Goal: Task Accomplishment & Management: Manage account settings

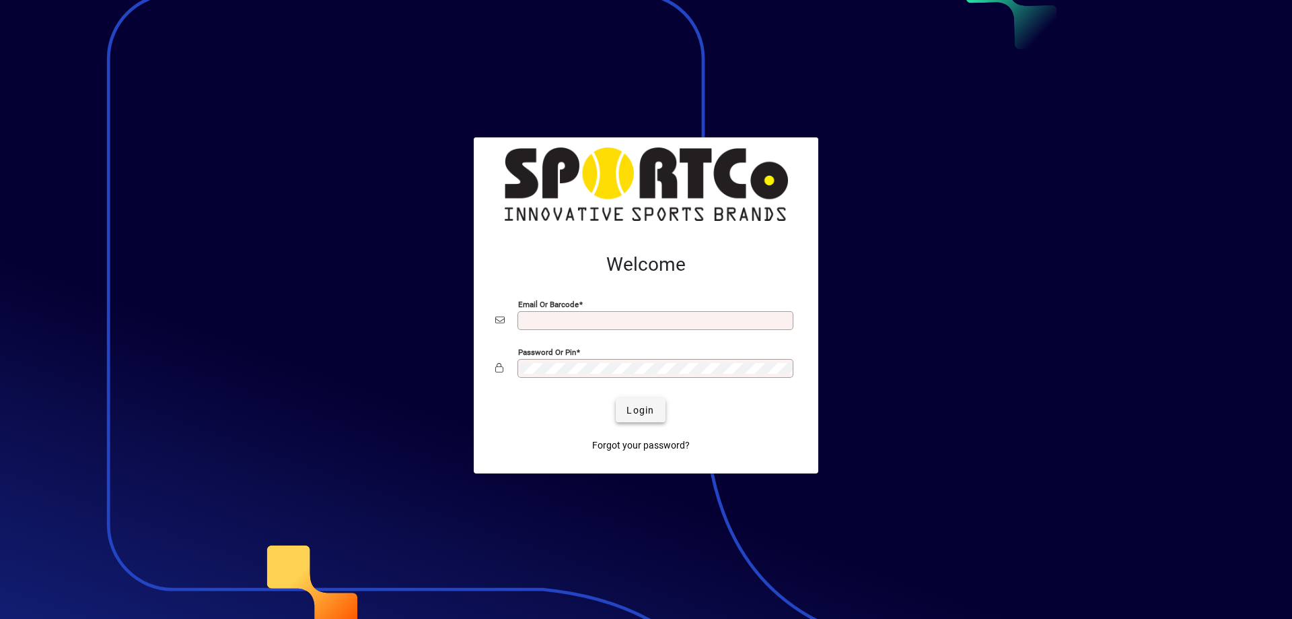
type input "**********"
click at [634, 409] on span "Login" at bounding box center [641, 410] width 28 height 14
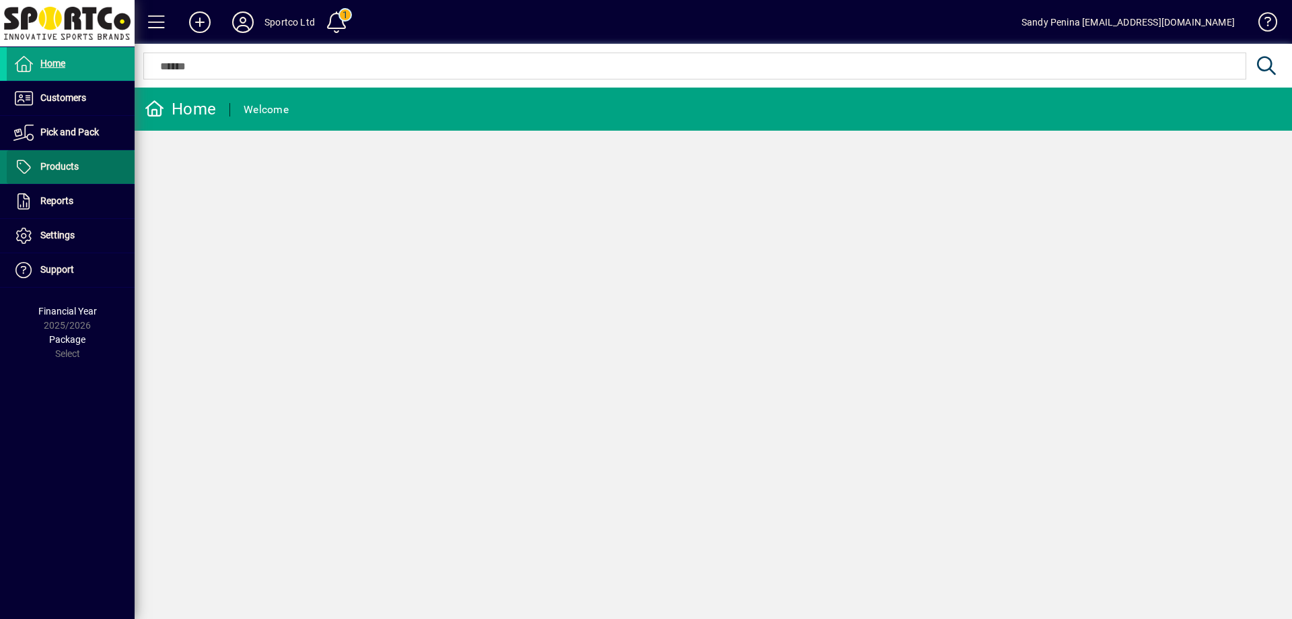
click at [79, 173] on span at bounding box center [71, 167] width 128 height 32
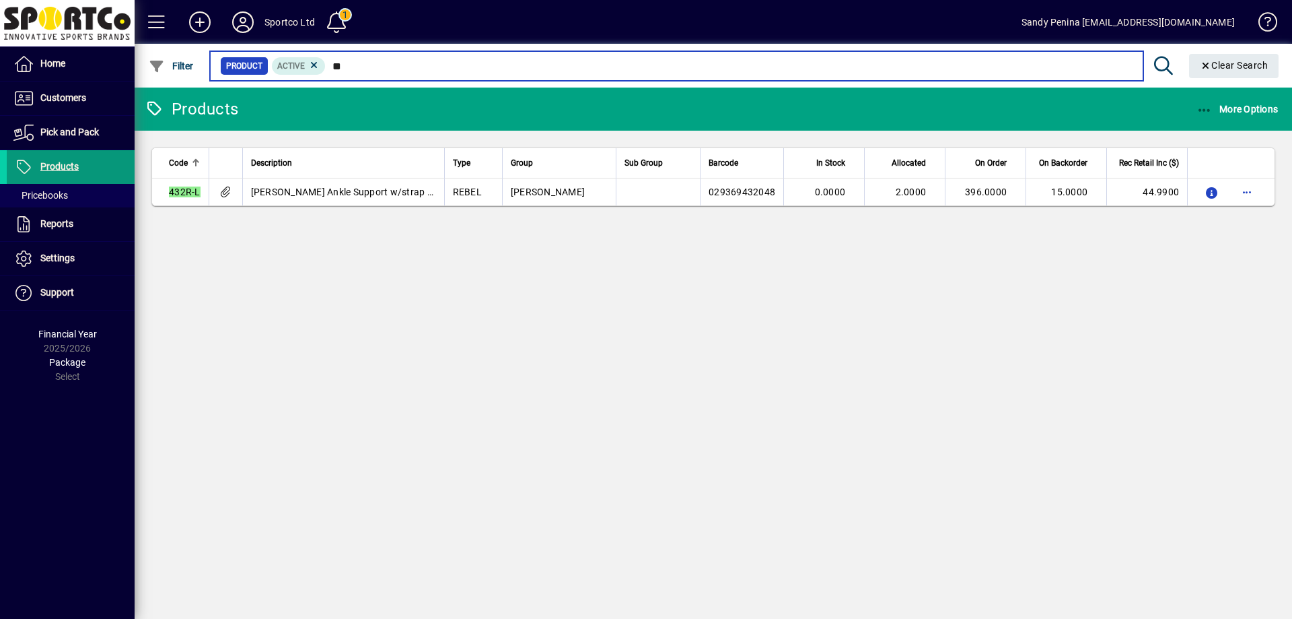
type input "*"
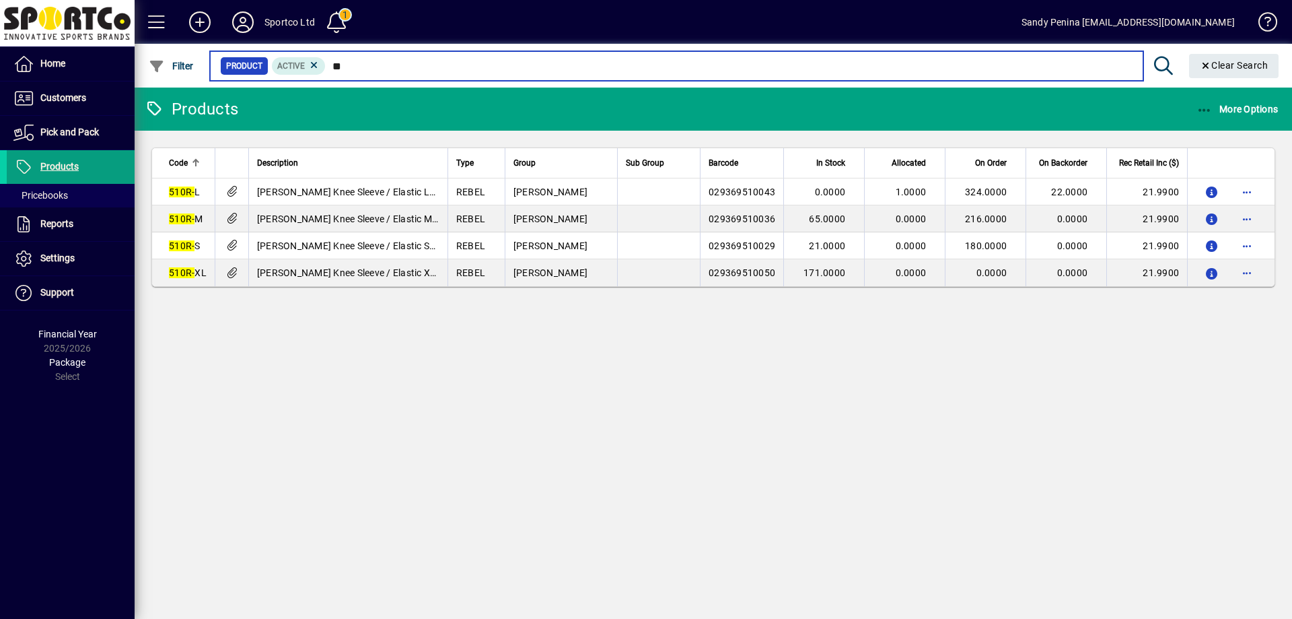
type input "*"
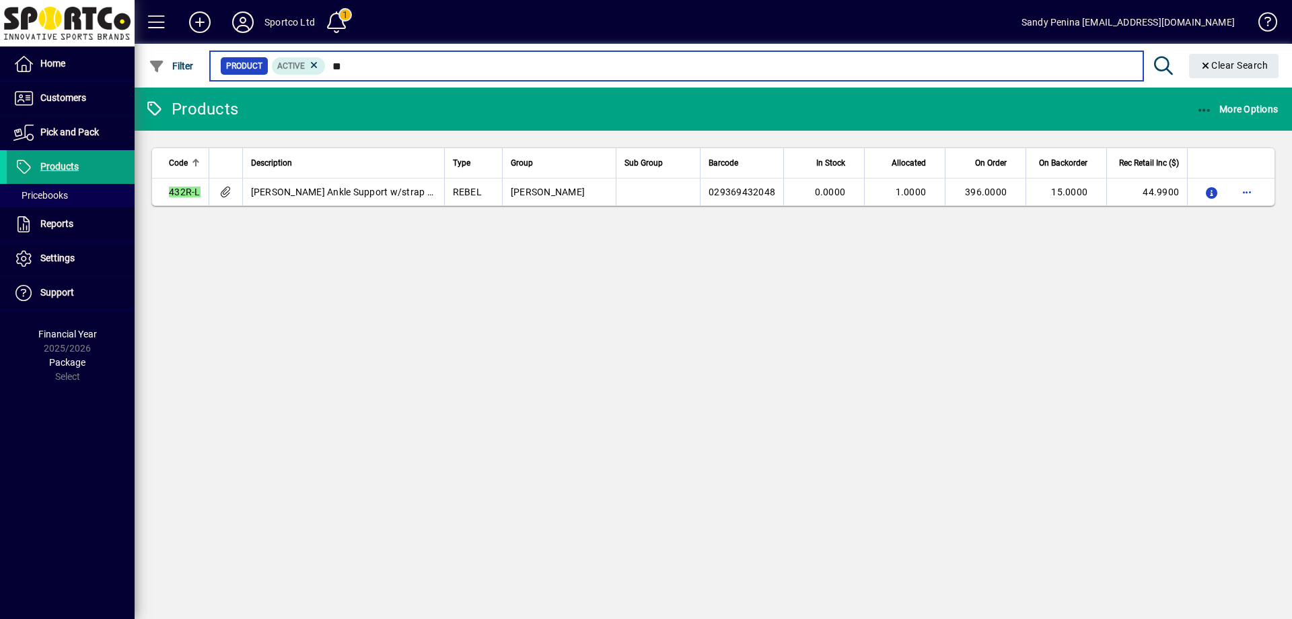
type input "*"
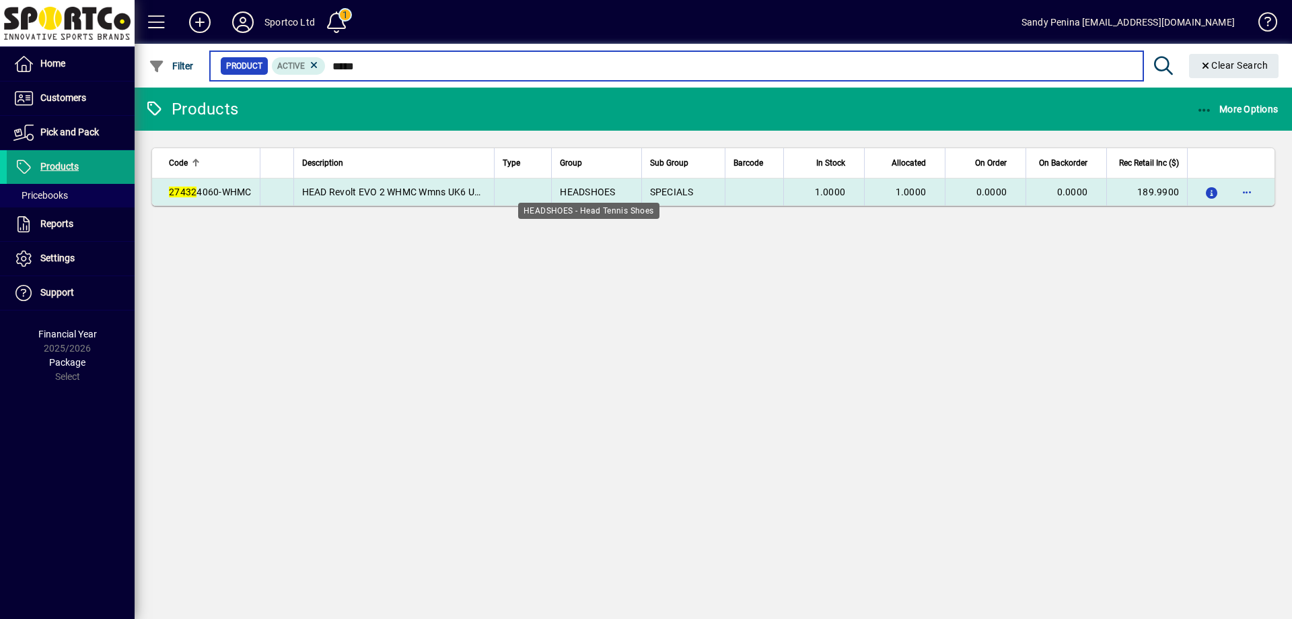
type input "*****"
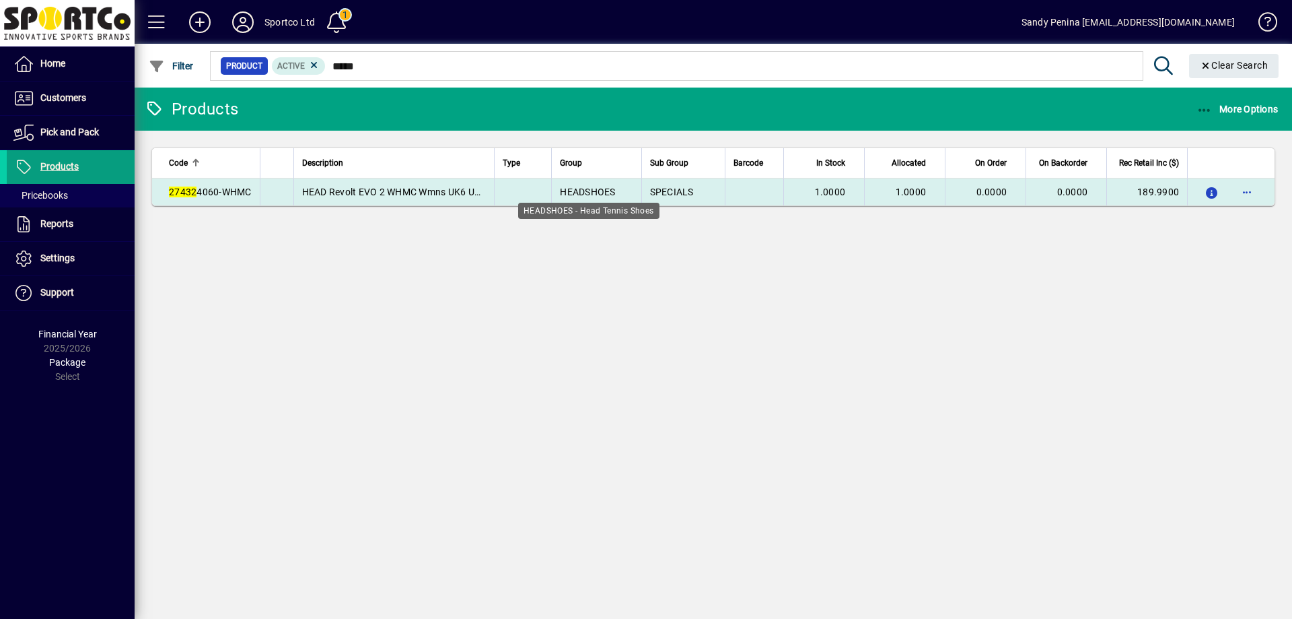
click at [599, 197] on span "HEADSHOES" at bounding box center [587, 191] width 55 height 11
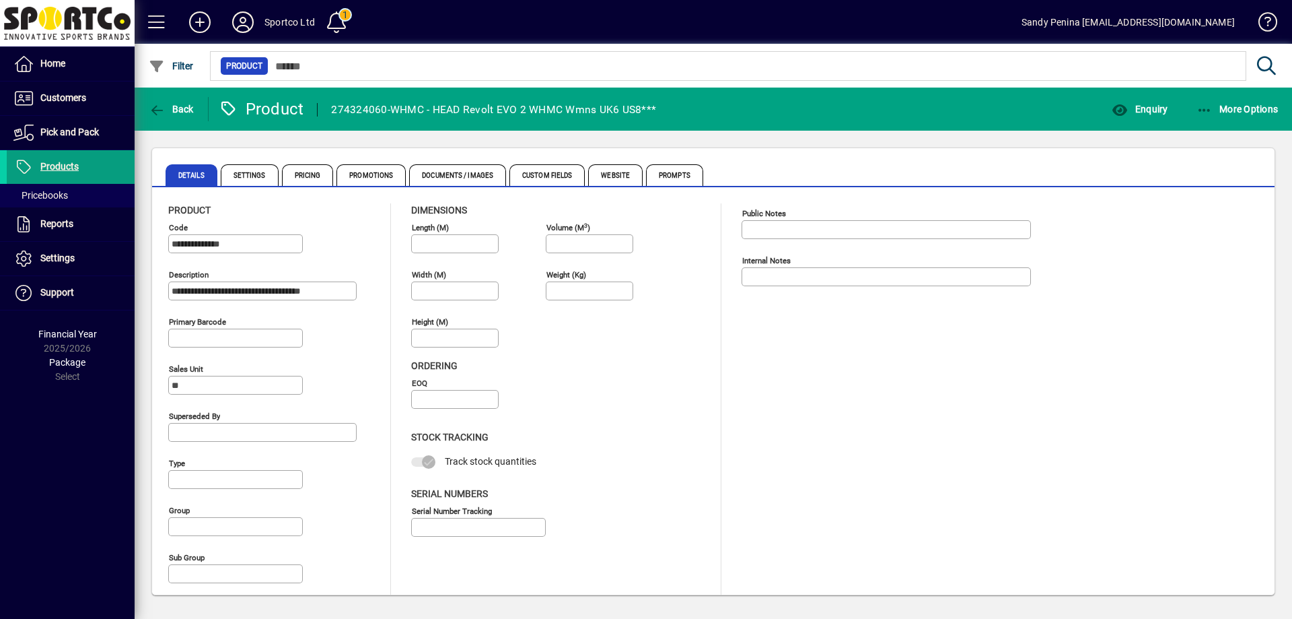
type input "**********"
type input "****"
click at [425, 173] on span "Documents / Images" at bounding box center [457, 175] width 97 height 22
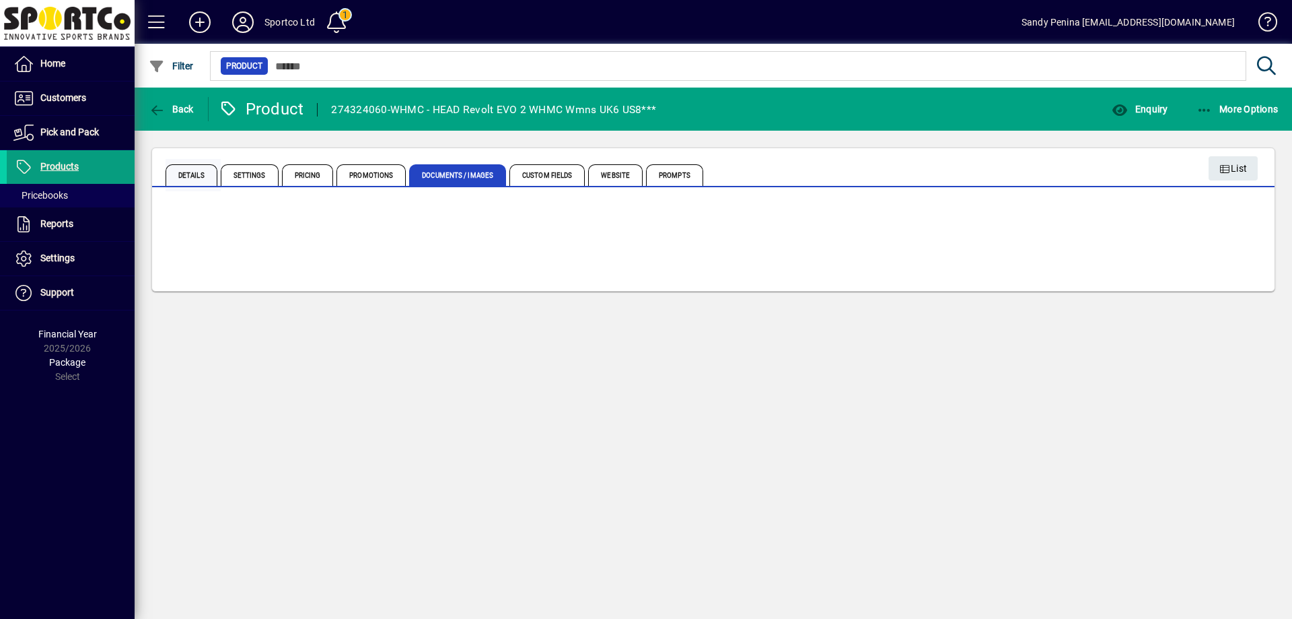
click at [207, 180] on span "Details" at bounding box center [192, 175] width 52 height 22
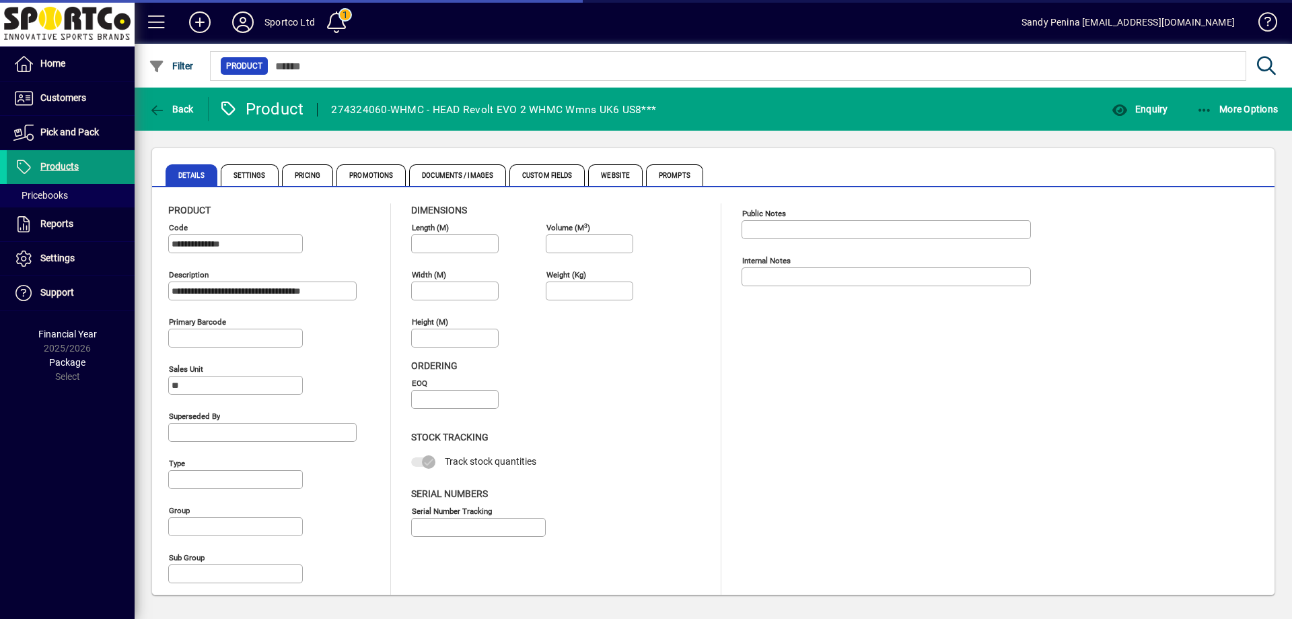
type input "**********"
type input "****"
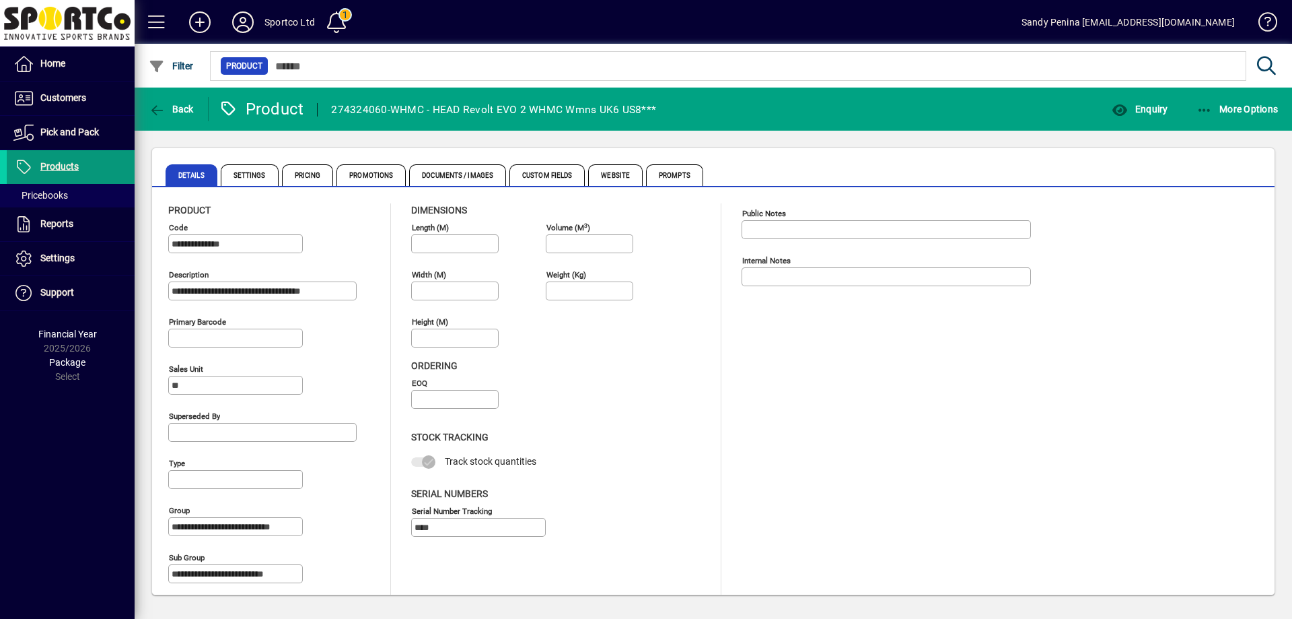
click at [52, 166] on span "Products" at bounding box center [59, 166] width 38 height 11
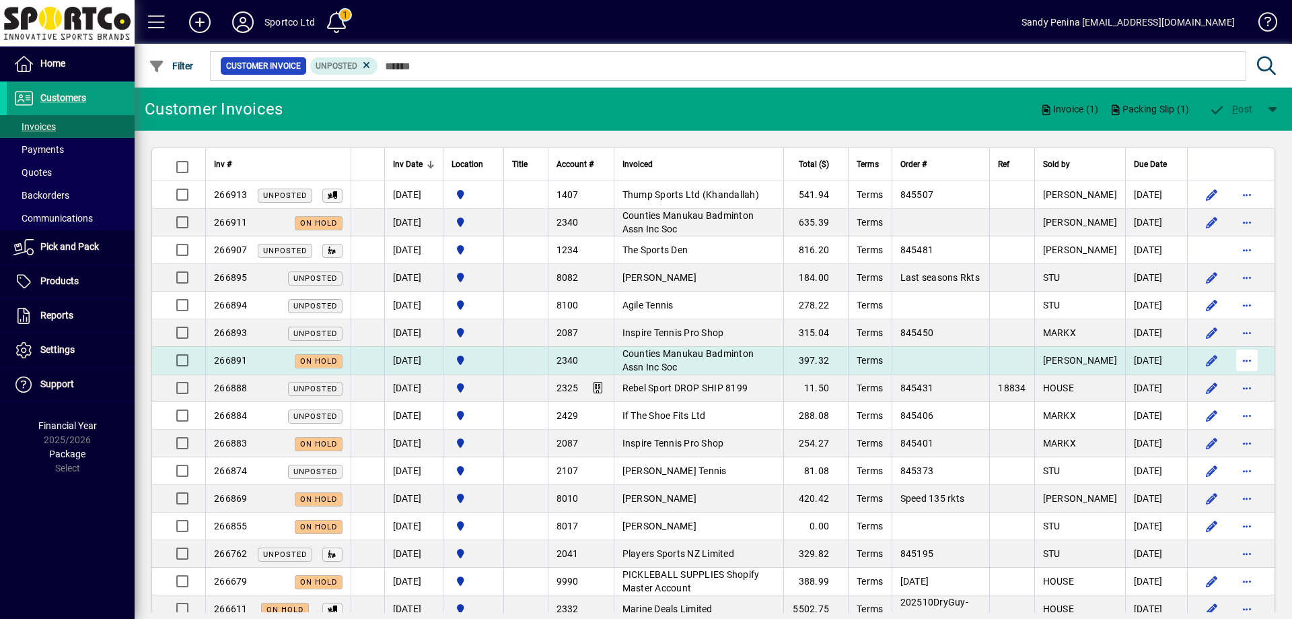
click at [1243, 363] on span "button" at bounding box center [1247, 360] width 32 height 32
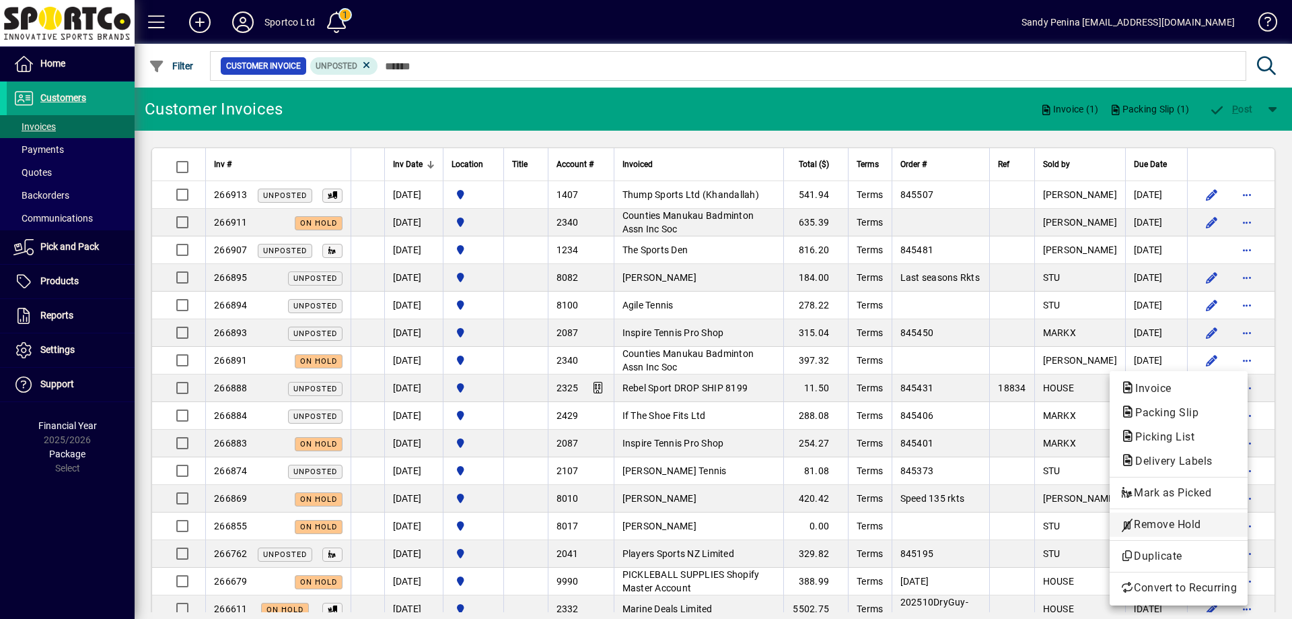
click at [1175, 521] on span "Remove Hold" at bounding box center [1179, 524] width 116 height 16
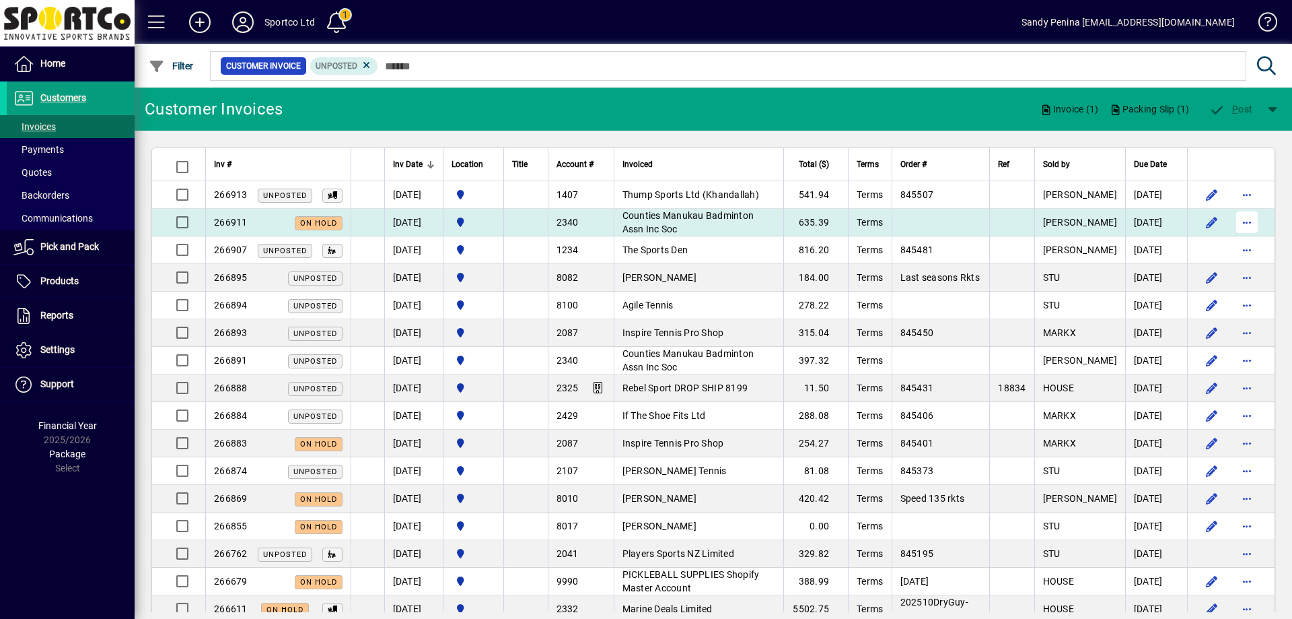
click at [1243, 223] on span "button" at bounding box center [1247, 222] width 32 height 32
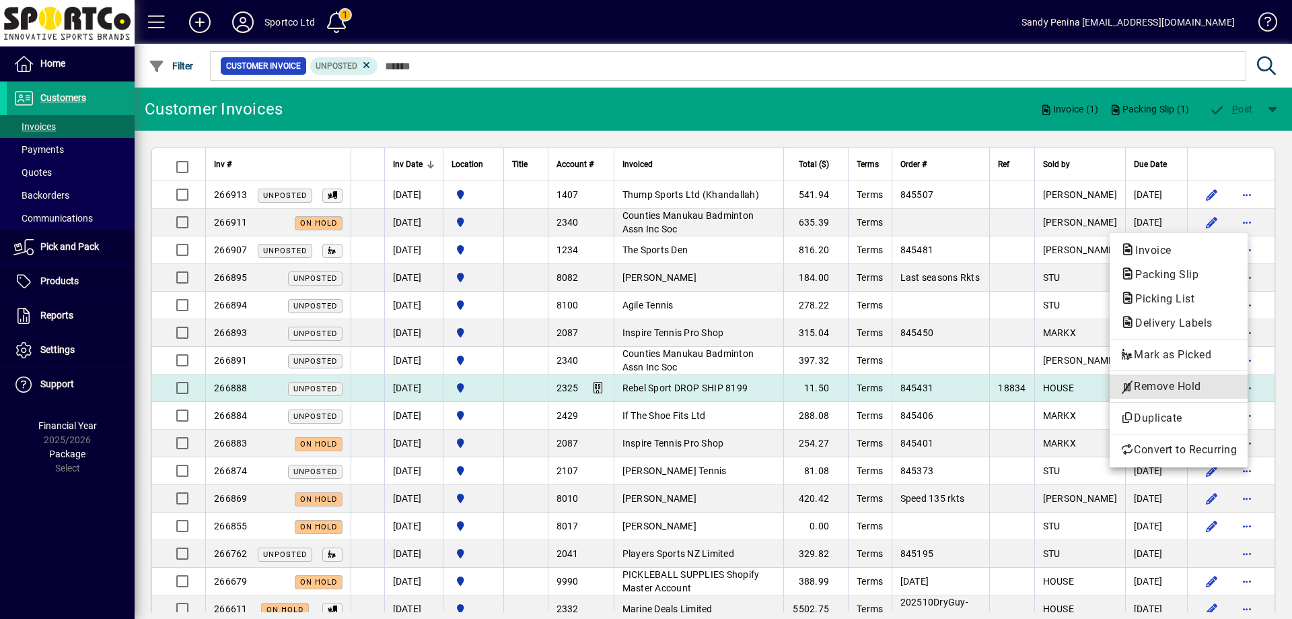
drag, startPoint x: 1168, startPoint y: 389, endPoint x: 1163, endPoint y: 382, distance: 8.6
click at [1168, 388] on span "Remove Hold" at bounding box center [1179, 386] width 116 height 16
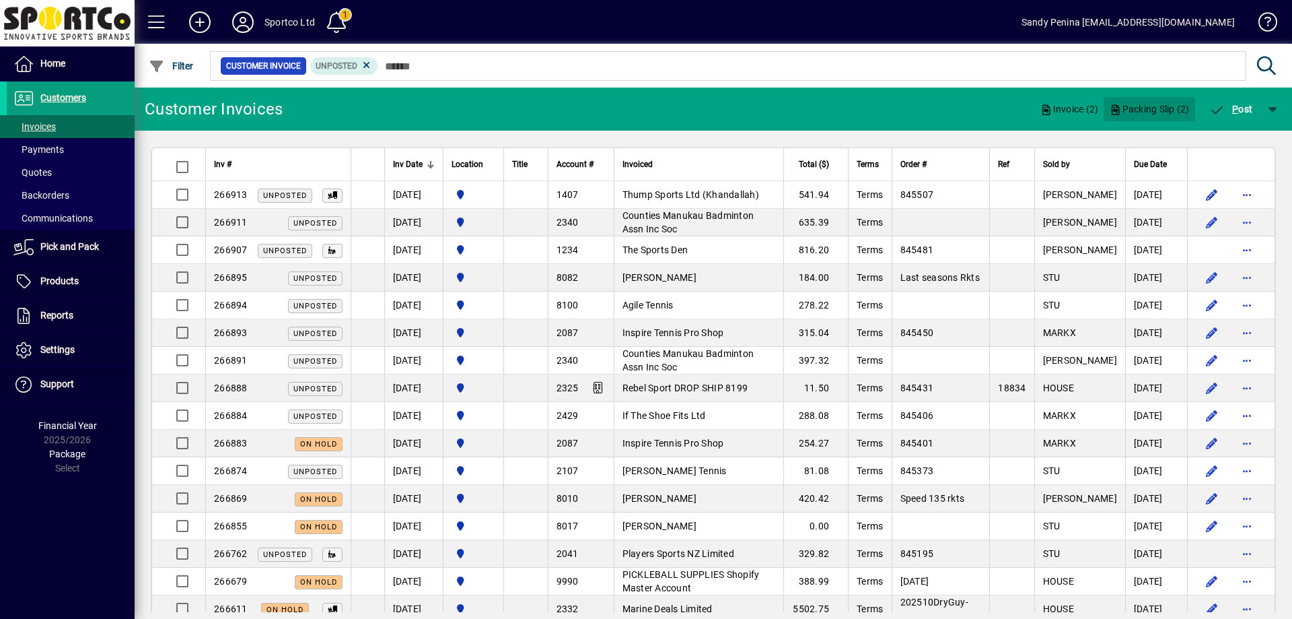
click at [1152, 106] on span "Packing Slip (2)" at bounding box center [1149, 109] width 80 height 22
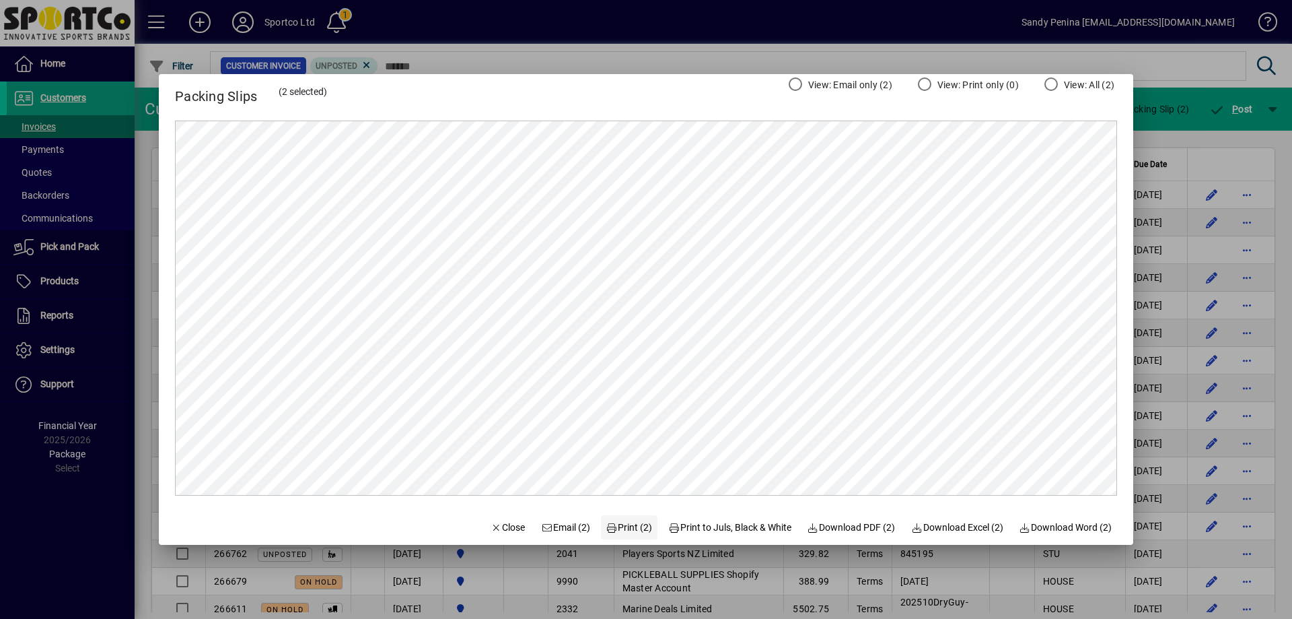
click at [619, 527] on span "Print (2)" at bounding box center [629, 527] width 46 height 14
click at [624, 529] on span "Print (2)" at bounding box center [629, 527] width 46 height 14
drag, startPoint x: 503, startPoint y: 525, endPoint x: 582, endPoint y: 508, distance: 80.0
click at [505, 522] on span "Close" at bounding box center [508, 527] width 35 height 14
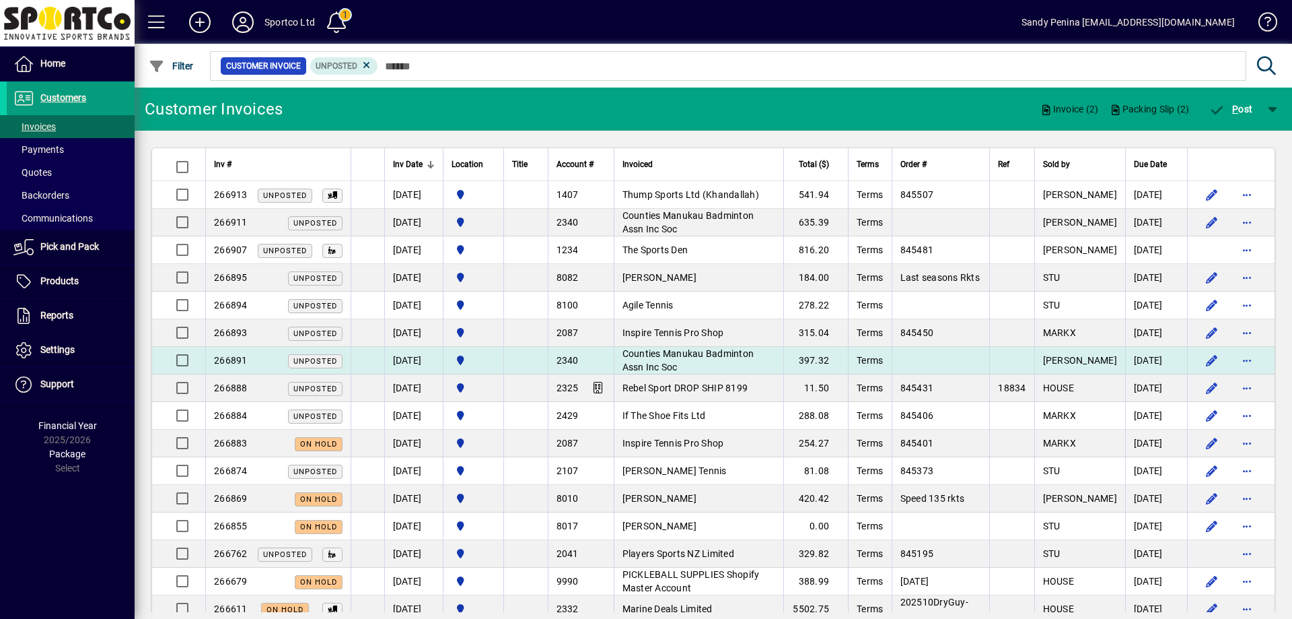
click at [740, 359] on td "Counties Manukau Badminton Assn Inc Soc" at bounding box center [699, 361] width 170 height 28
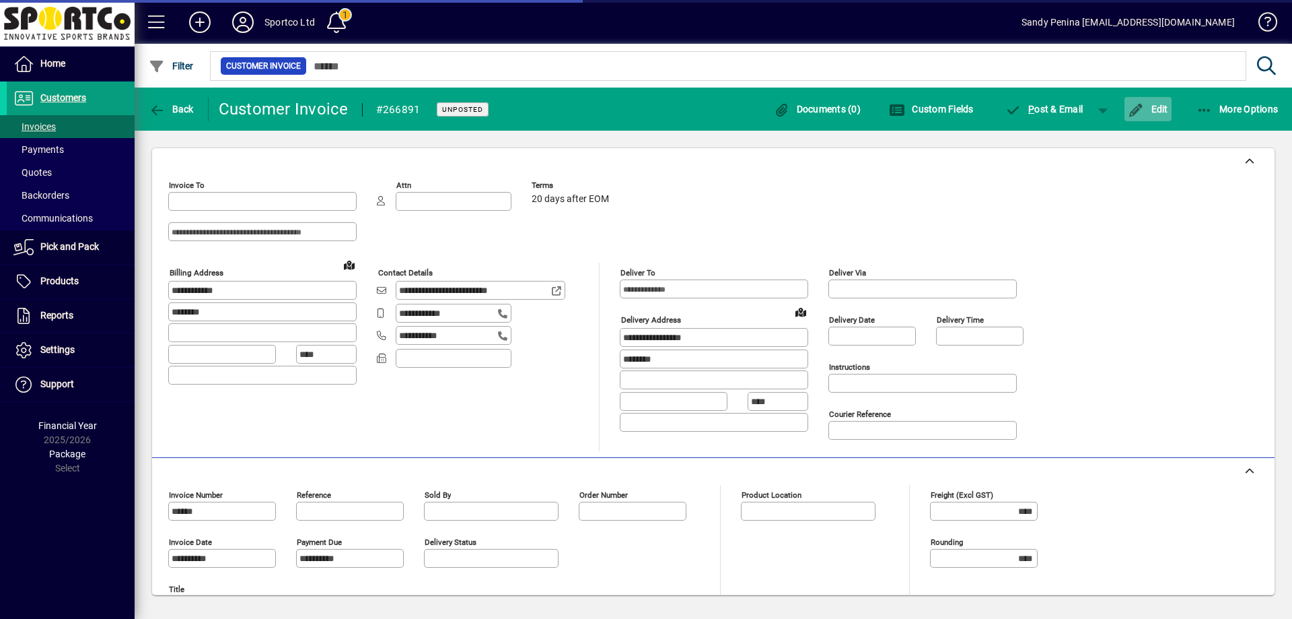
type input "**********"
click at [1158, 106] on span "Edit" at bounding box center [1148, 109] width 40 height 11
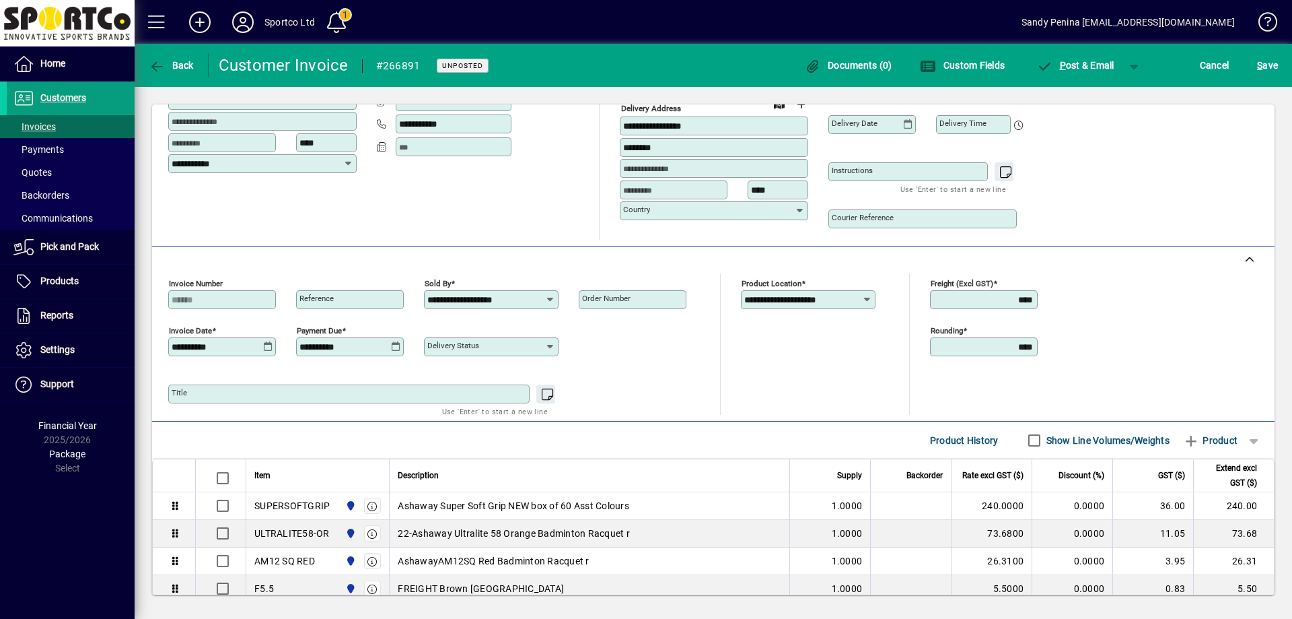
scroll to position [252, 0]
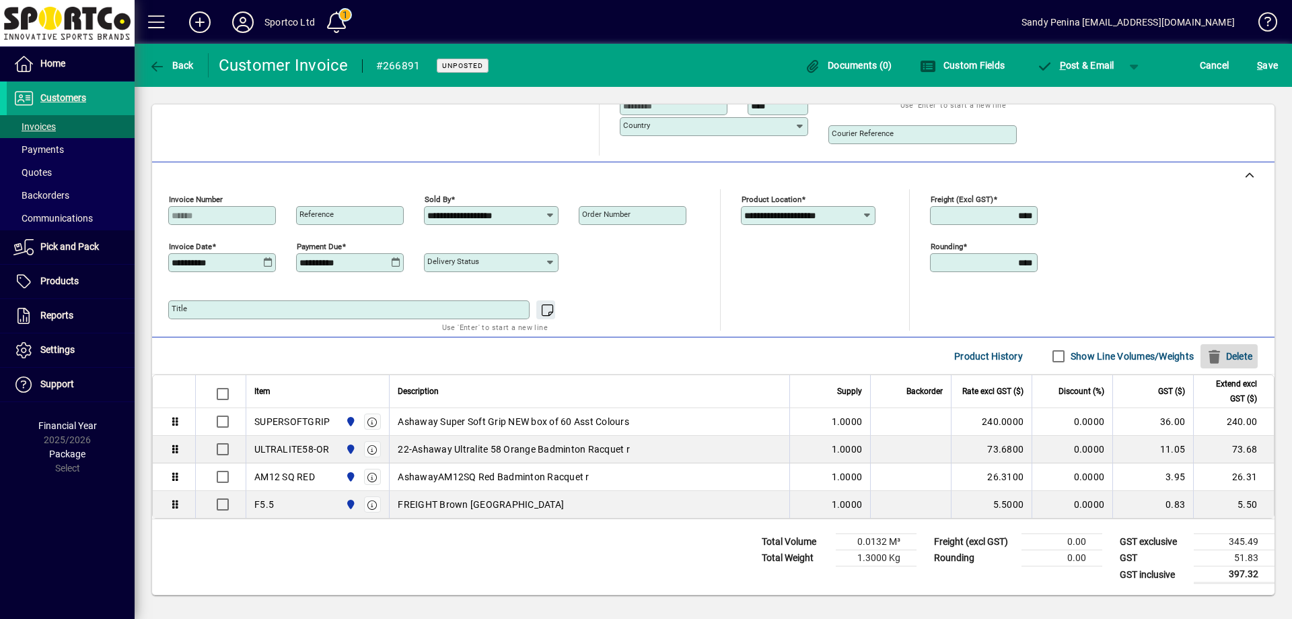
click at [1215, 361] on span "Delete" at bounding box center [1229, 356] width 46 height 22
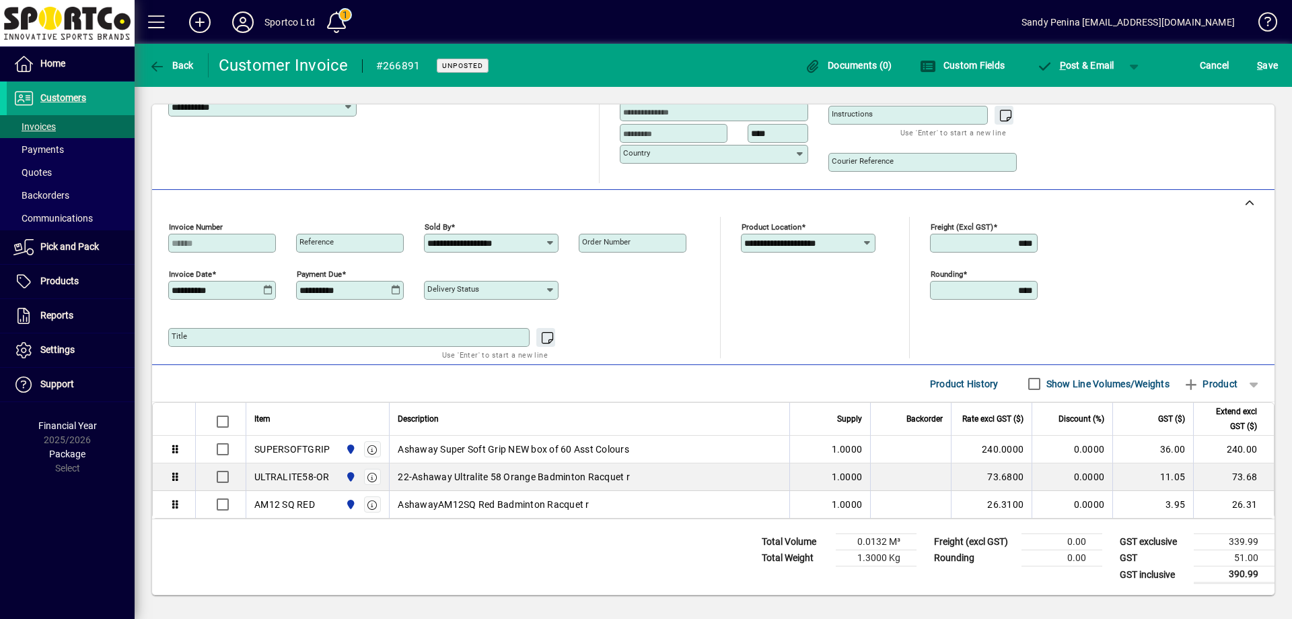
scroll to position [224, 0]
click at [1193, 381] on span "Product" at bounding box center [1210, 384] width 55 height 22
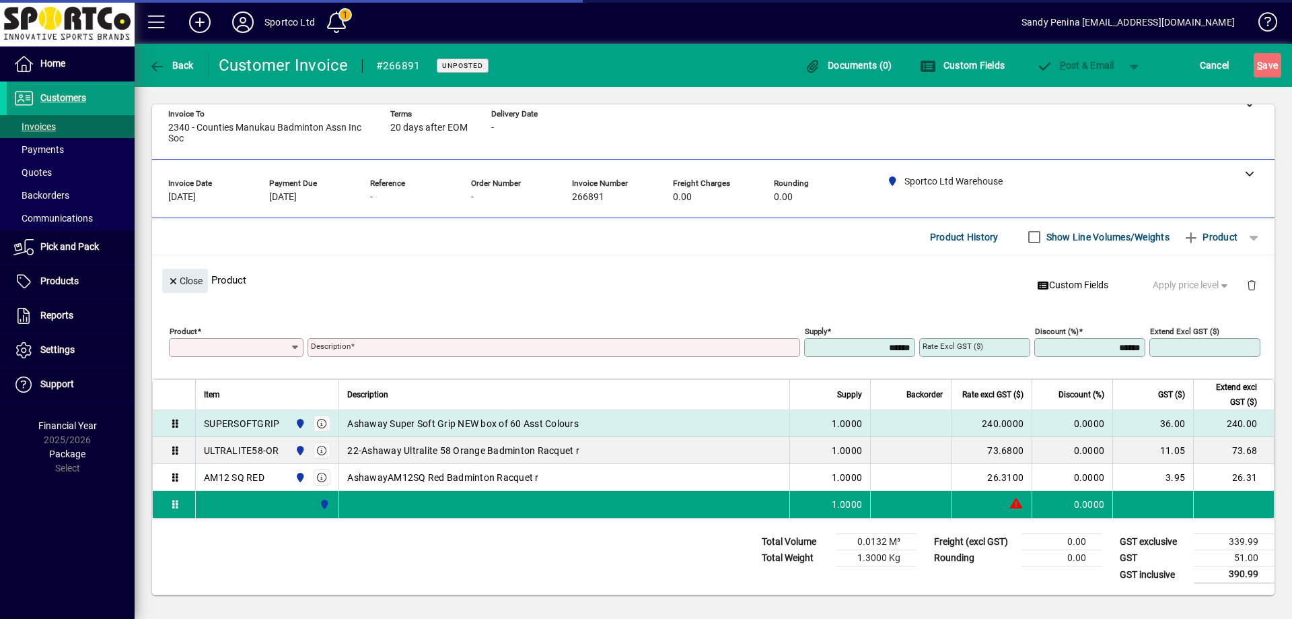
scroll to position [14, 0]
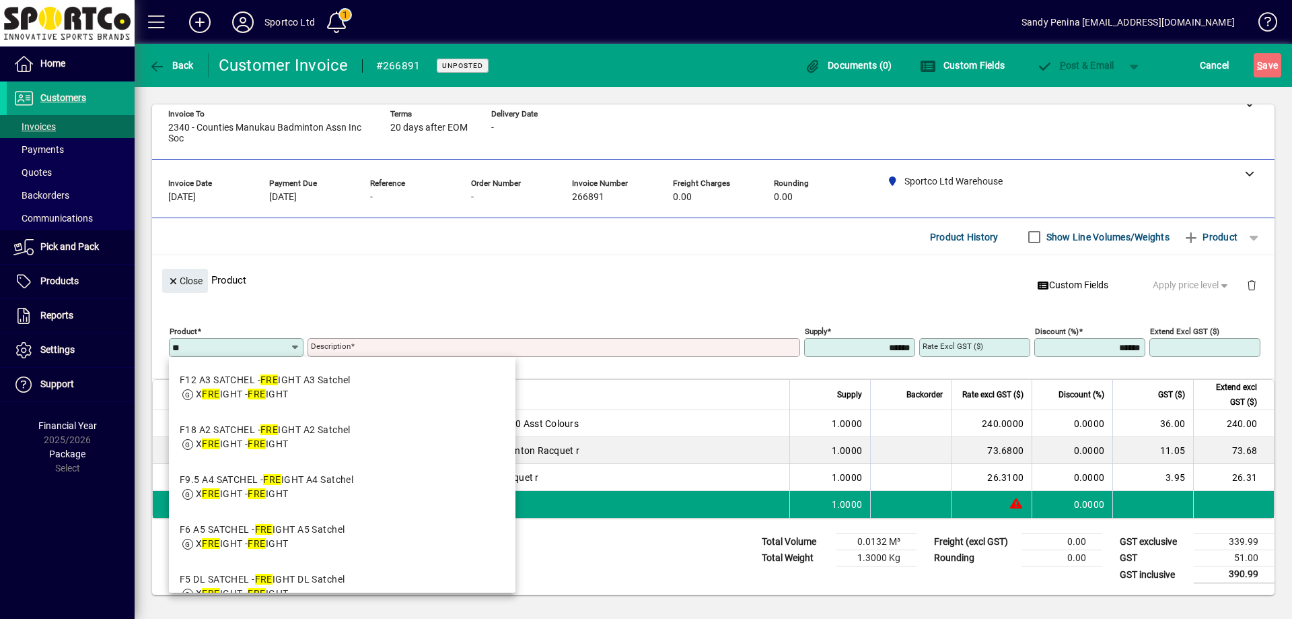
type input "*"
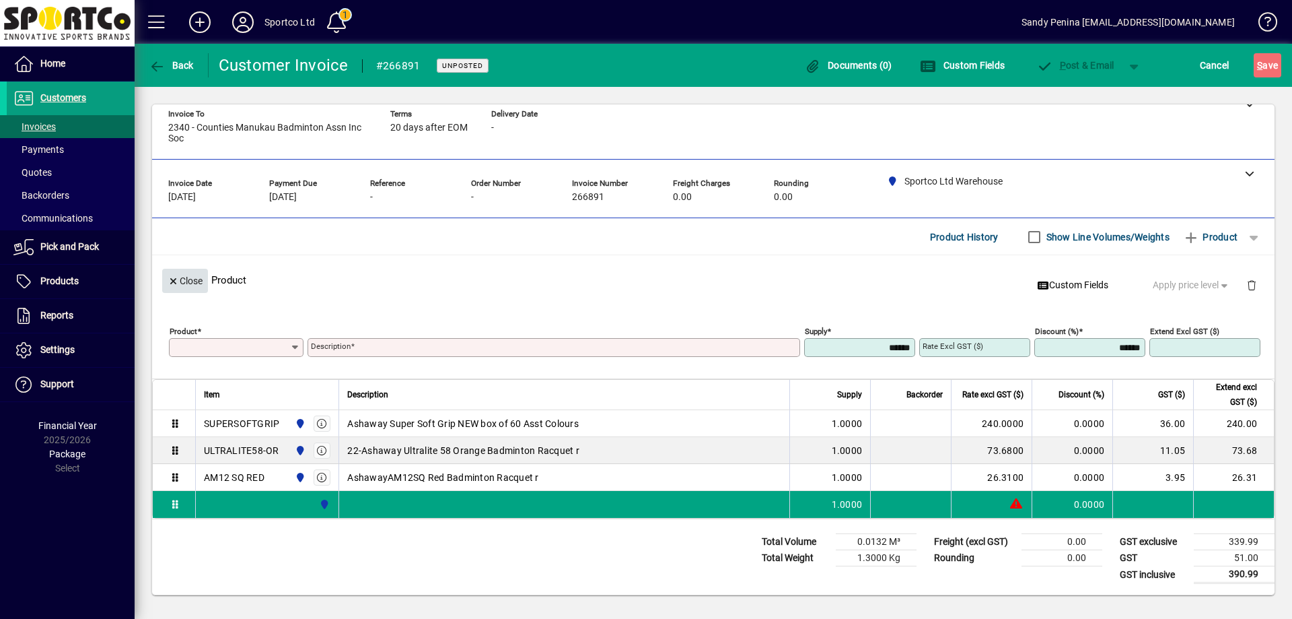
click at [192, 282] on span "Close" at bounding box center [185, 281] width 35 height 22
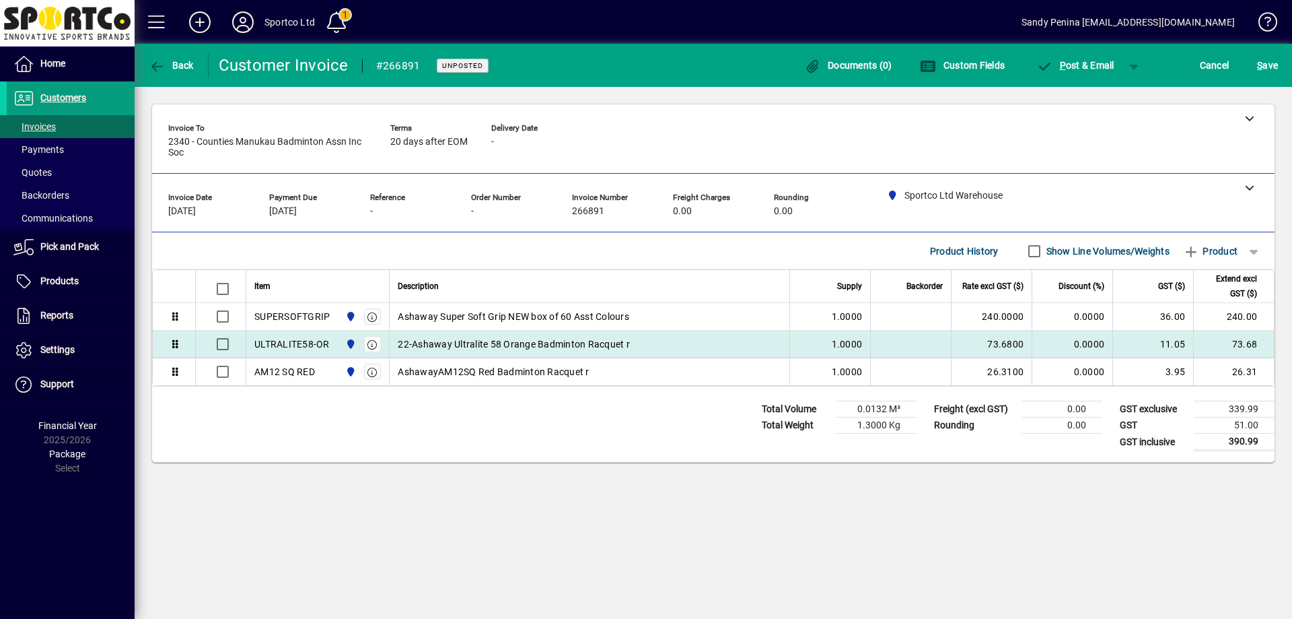
scroll to position [0, 0]
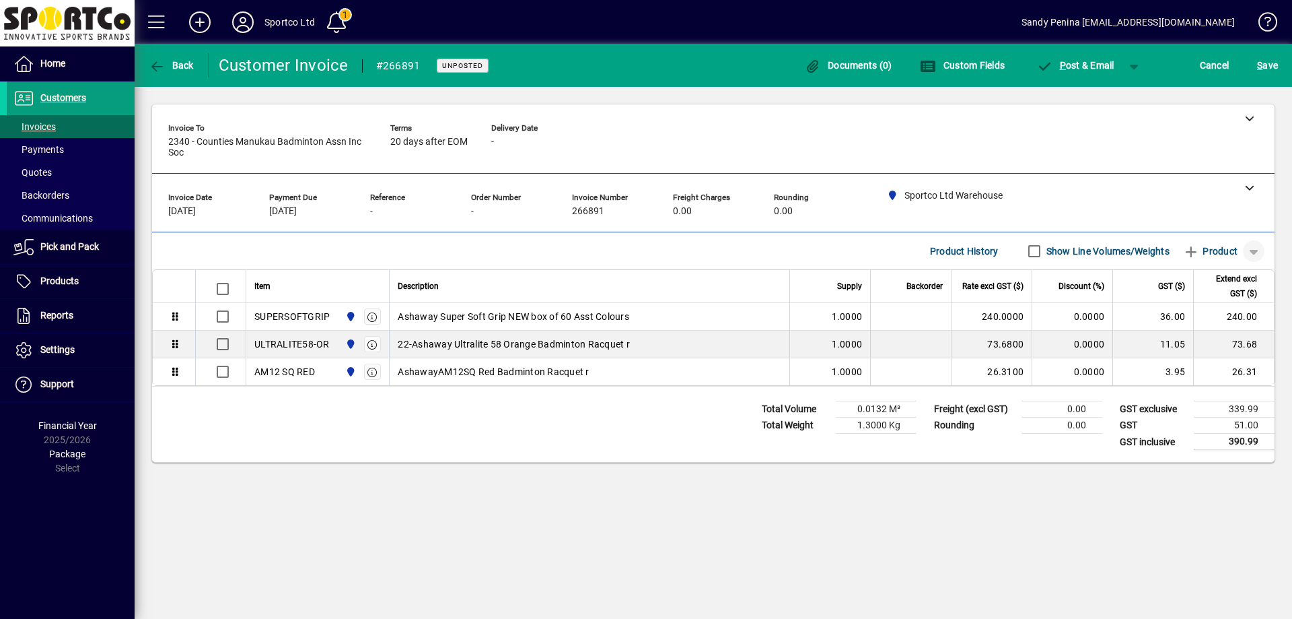
click at [1255, 252] on span "button" at bounding box center [1254, 251] width 32 height 32
click at [1213, 328] on span "Note" at bounding box center [1196, 328] width 34 height 16
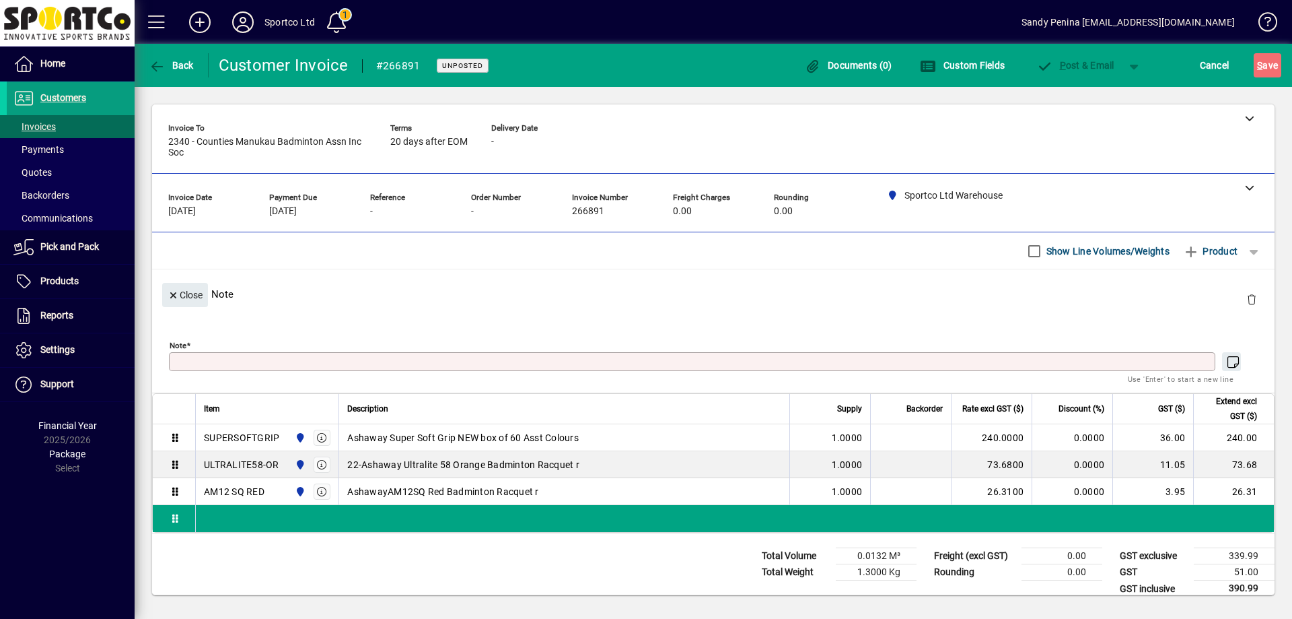
drag, startPoint x: 234, startPoint y: 357, endPoint x: 242, endPoint y: 354, distance: 9.2
click at [234, 356] on textarea "Note" at bounding box center [693, 361] width 1043 height 11
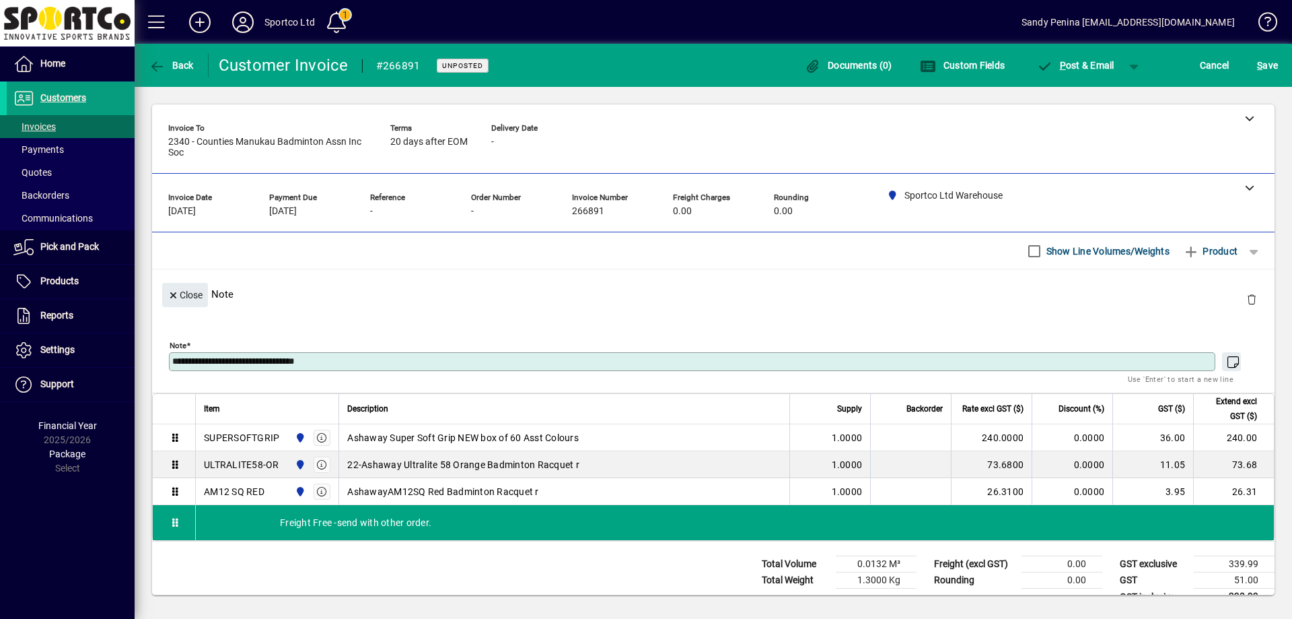
drag, startPoint x: 335, startPoint y: 363, endPoint x: 152, endPoint y: 353, distance: 183.4
click at [152, 353] on div "**********" at bounding box center [713, 352] width 1123 height 81
type textarea "**********"
click at [174, 293] on icon "button" at bounding box center [174, 295] width 12 height 9
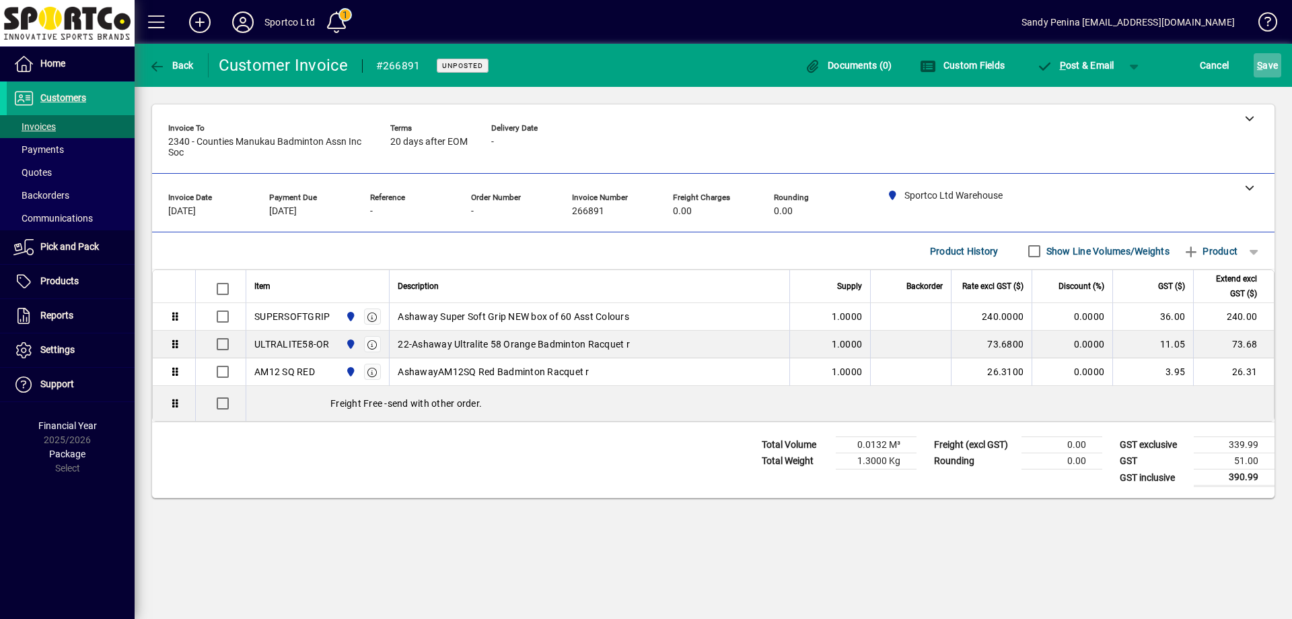
click at [1256, 62] on span "submit" at bounding box center [1268, 65] width 28 height 32
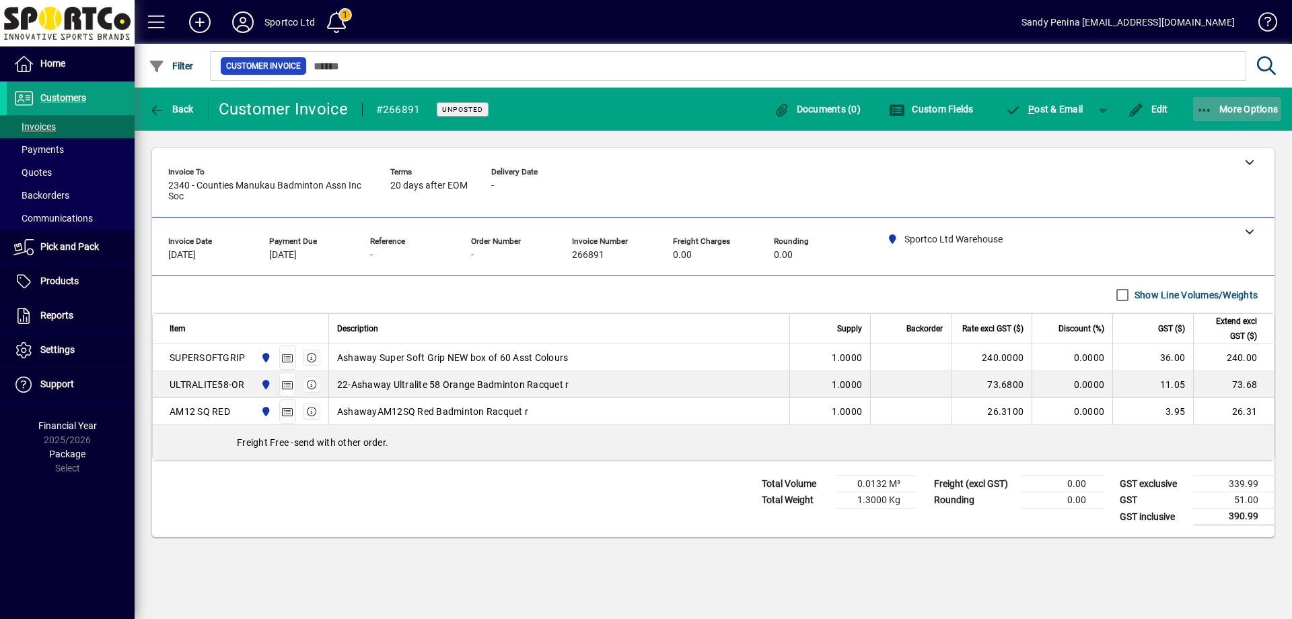
click at [1241, 113] on span "More Options" at bounding box center [1238, 109] width 82 height 11
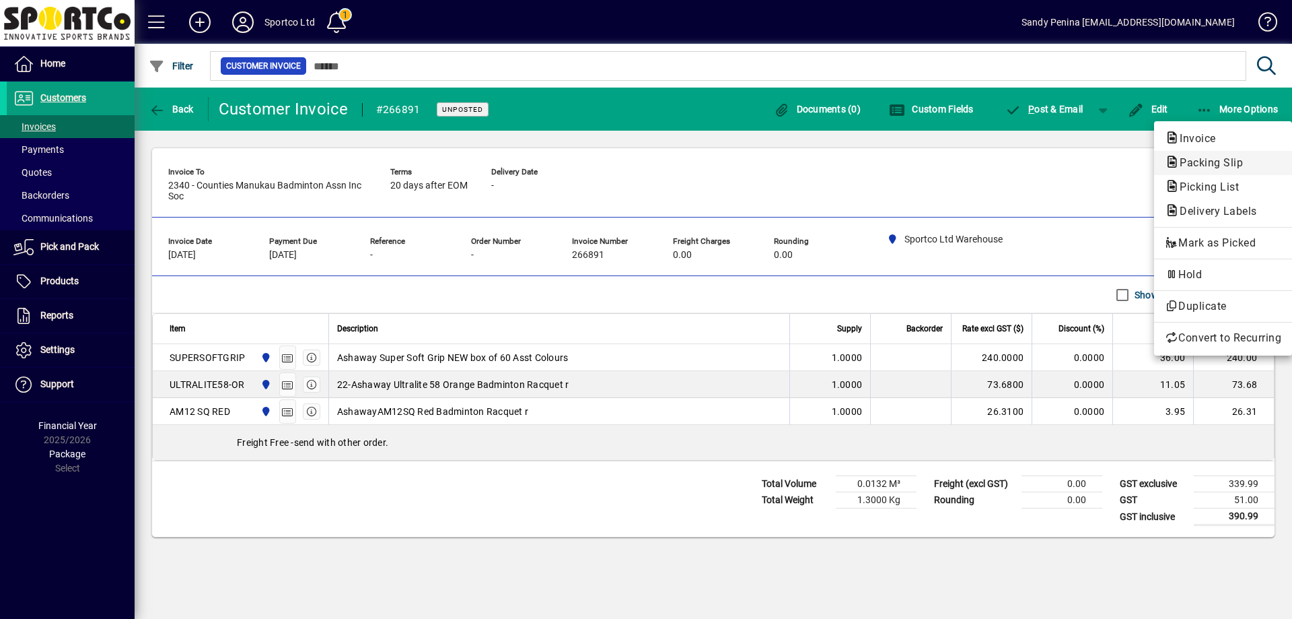
click at [1199, 167] on span "Packing Slip" at bounding box center [1207, 162] width 85 height 13
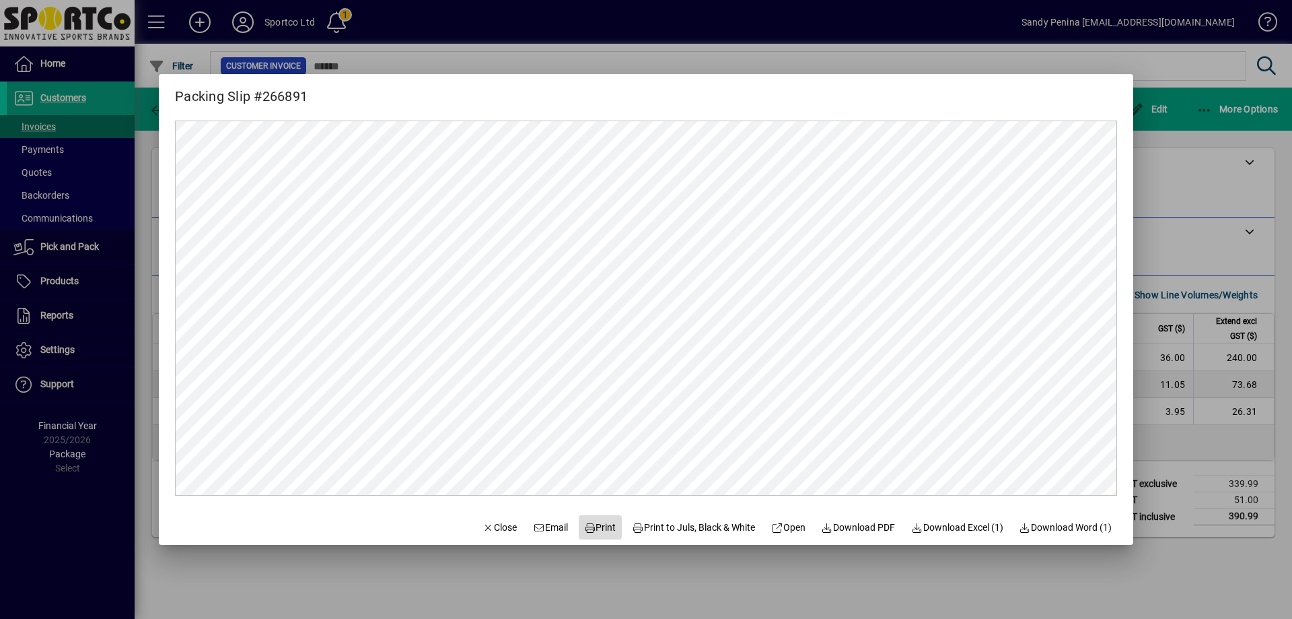
click at [595, 527] on span "Print" at bounding box center [600, 527] width 32 height 14
click at [483, 524] on span "Close" at bounding box center [500, 527] width 35 height 14
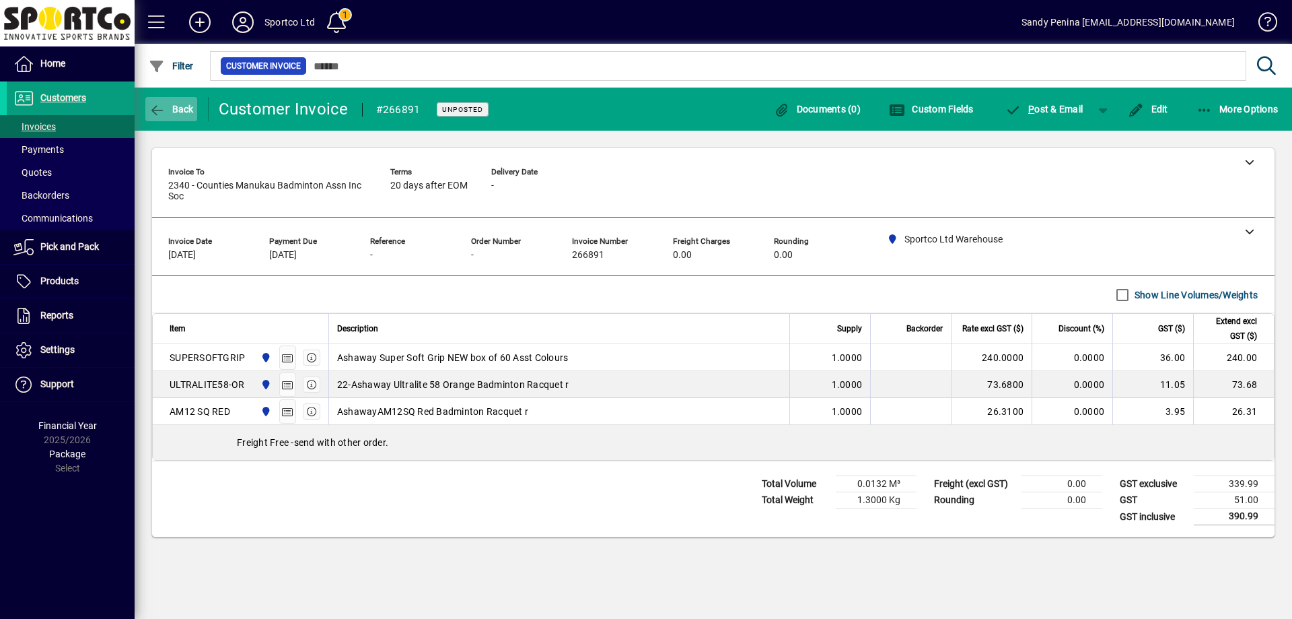
click at [183, 112] on span "Back" at bounding box center [171, 109] width 45 height 11
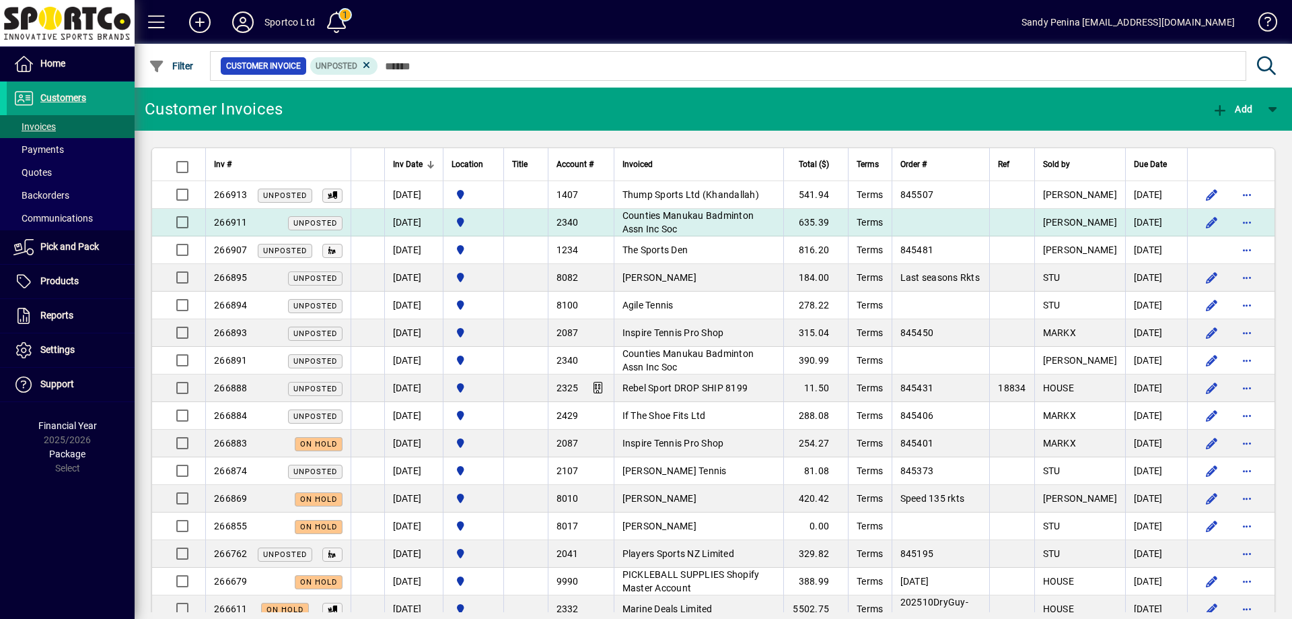
click at [674, 223] on td "Counties Manukau Badminton Assn Inc Soc" at bounding box center [699, 223] width 170 height 28
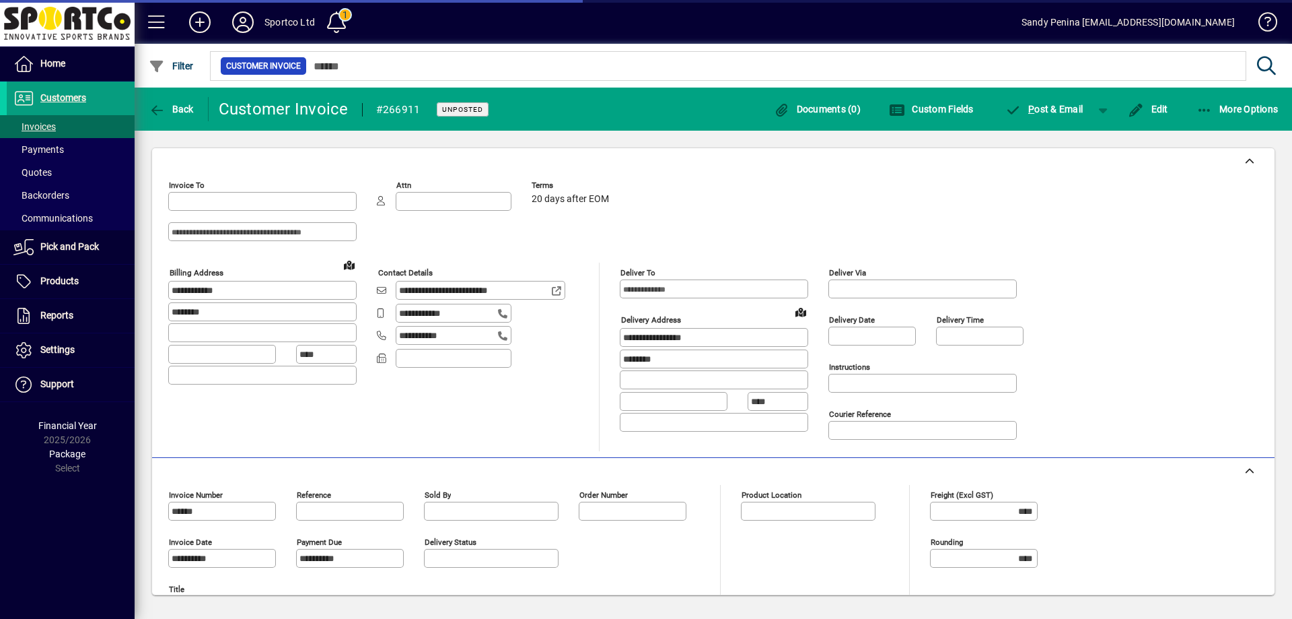
type input "**********"
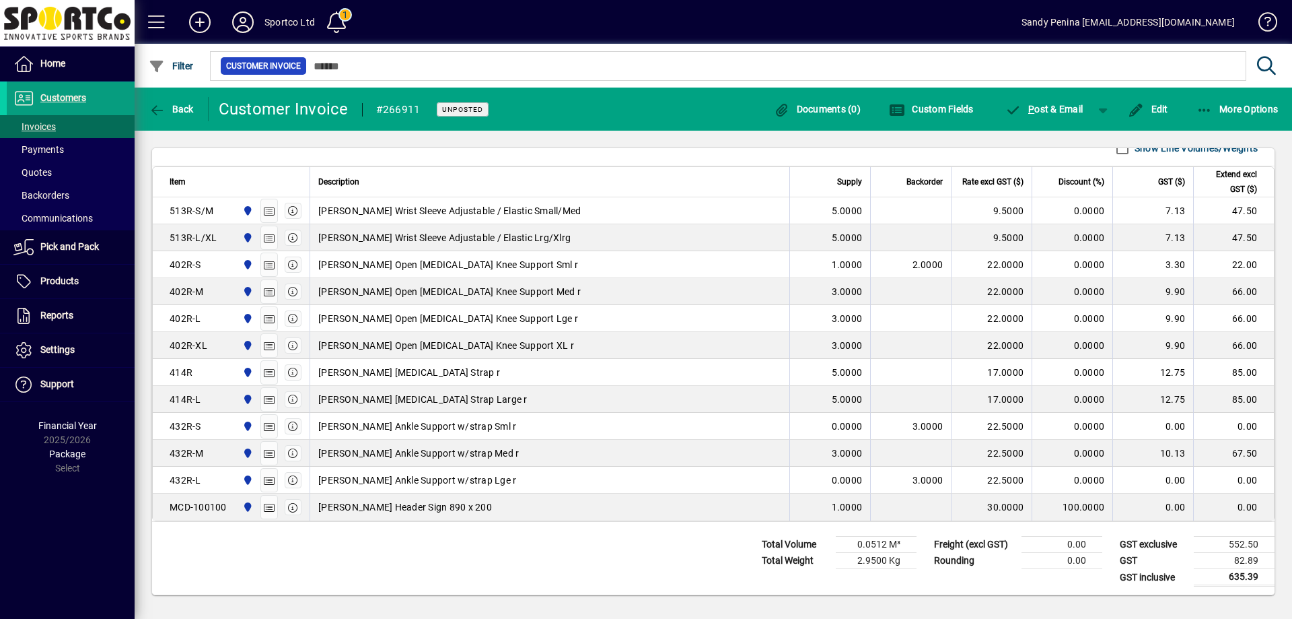
scroll to position [506, 0]
click at [1157, 110] on span "Edit" at bounding box center [1148, 109] width 40 height 11
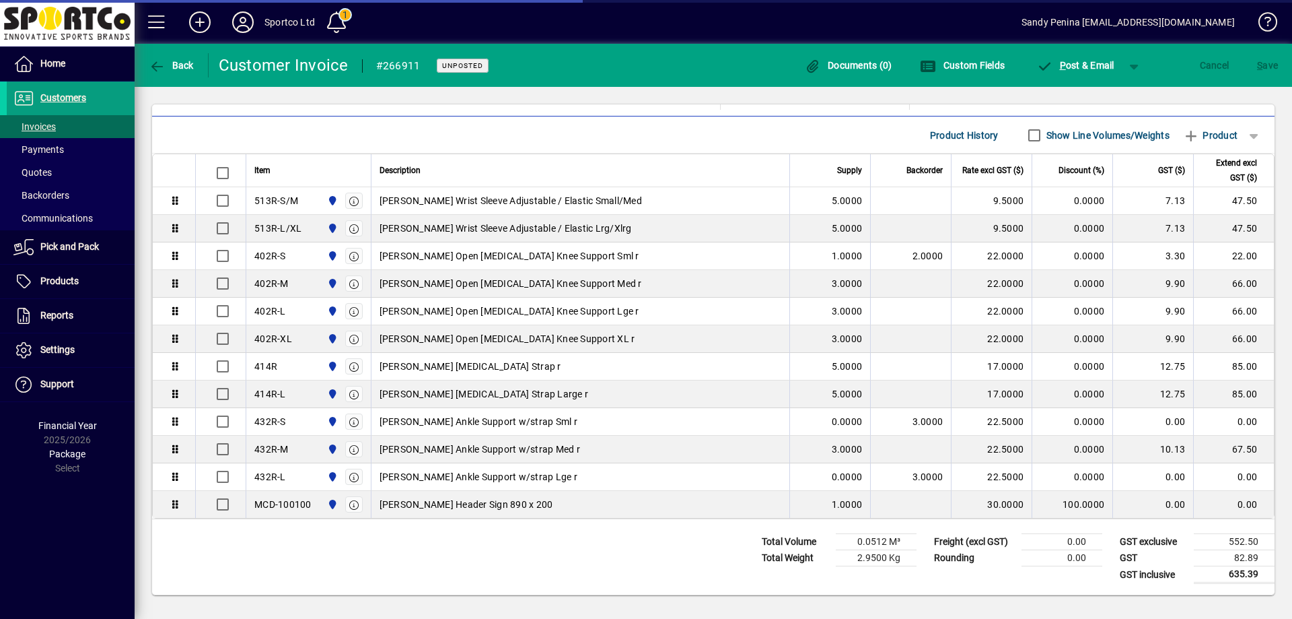
scroll to position [473, 0]
click at [1243, 138] on span "button" at bounding box center [1254, 135] width 32 height 32
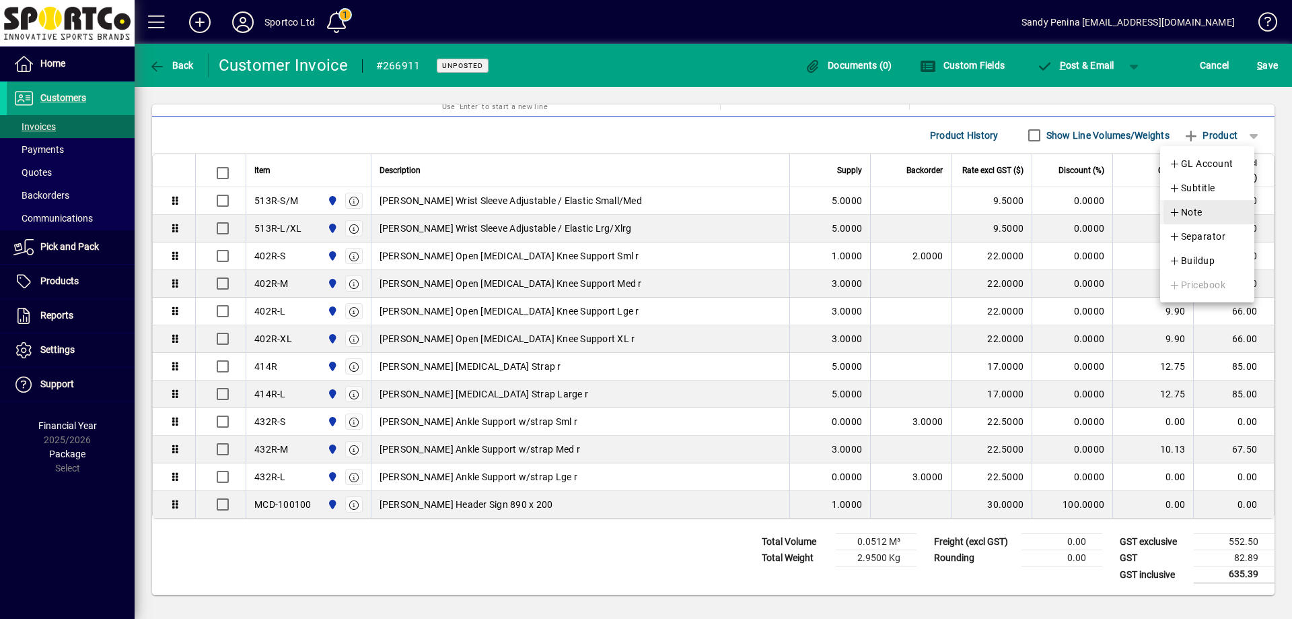
click at [1201, 212] on span "Note" at bounding box center [1186, 212] width 34 height 16
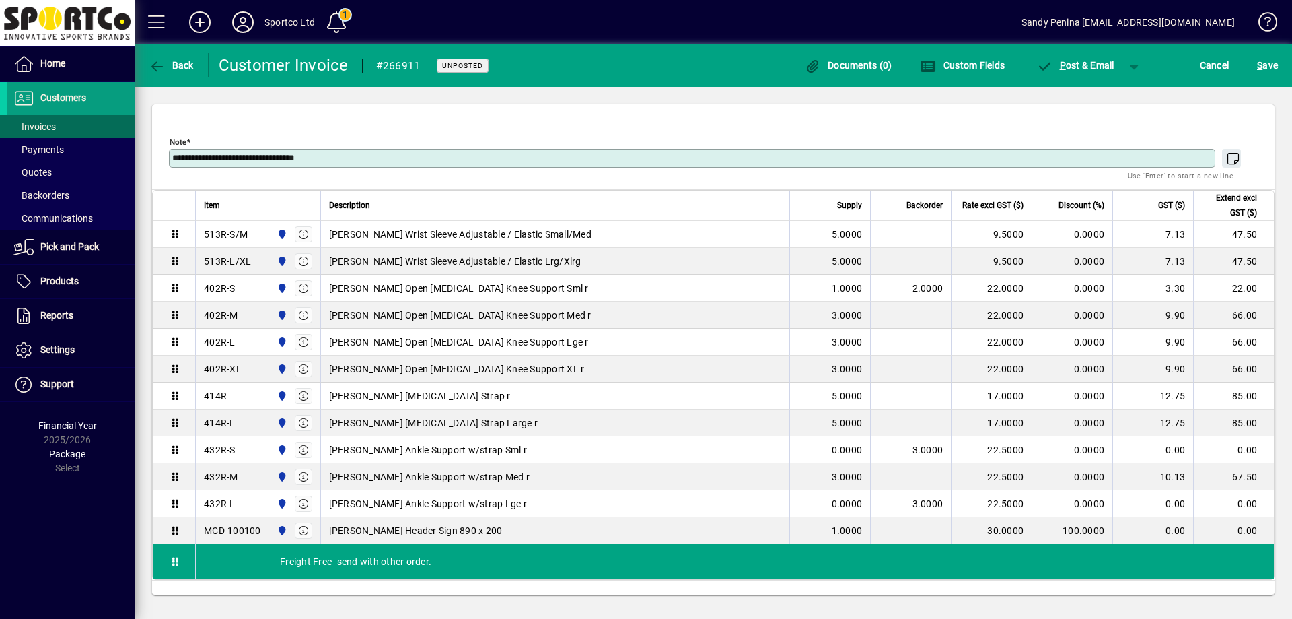
scroll to position [1, 0]
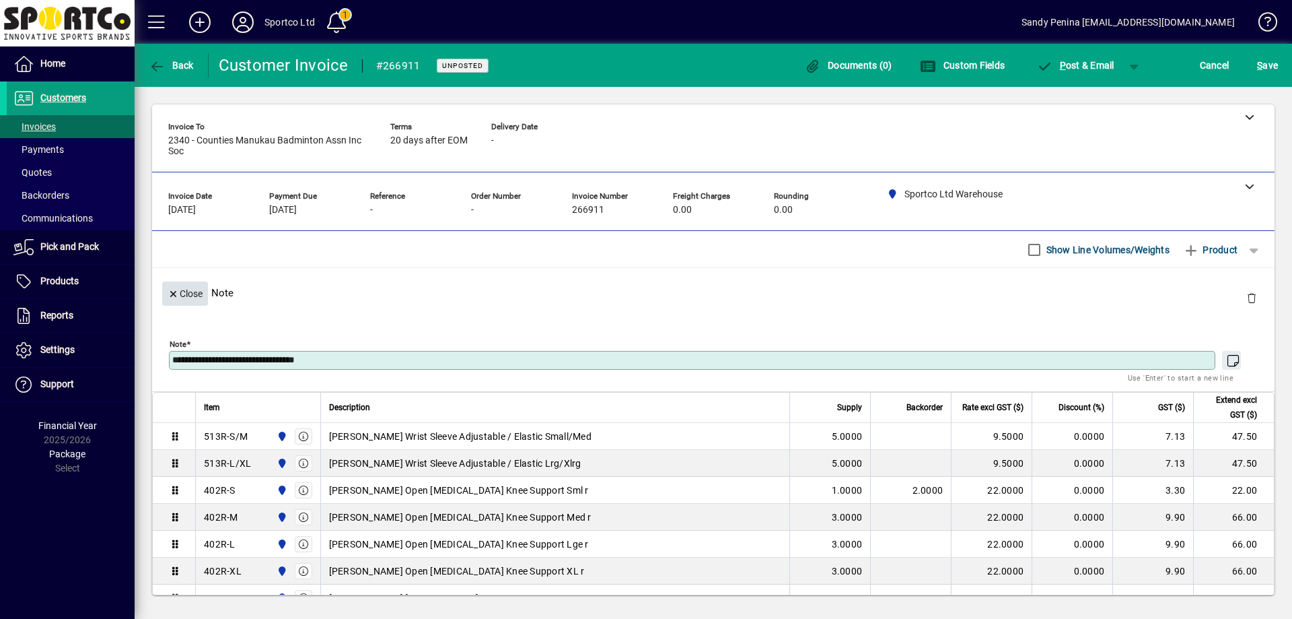
type textarea "**********"
click at [172, 294] on icon "button" at bounding box center [174, 293] width 12 height 9
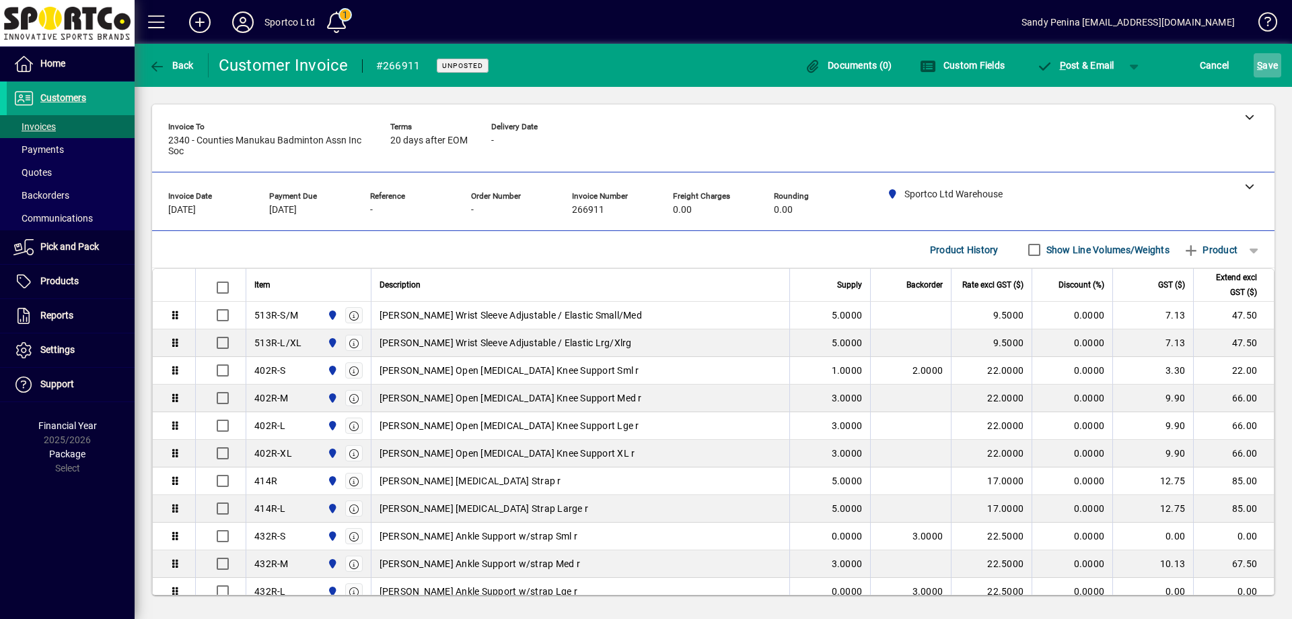
click at [1263, 67] on span "S ave" at bounding box center [1267, 66] width 21 height 22
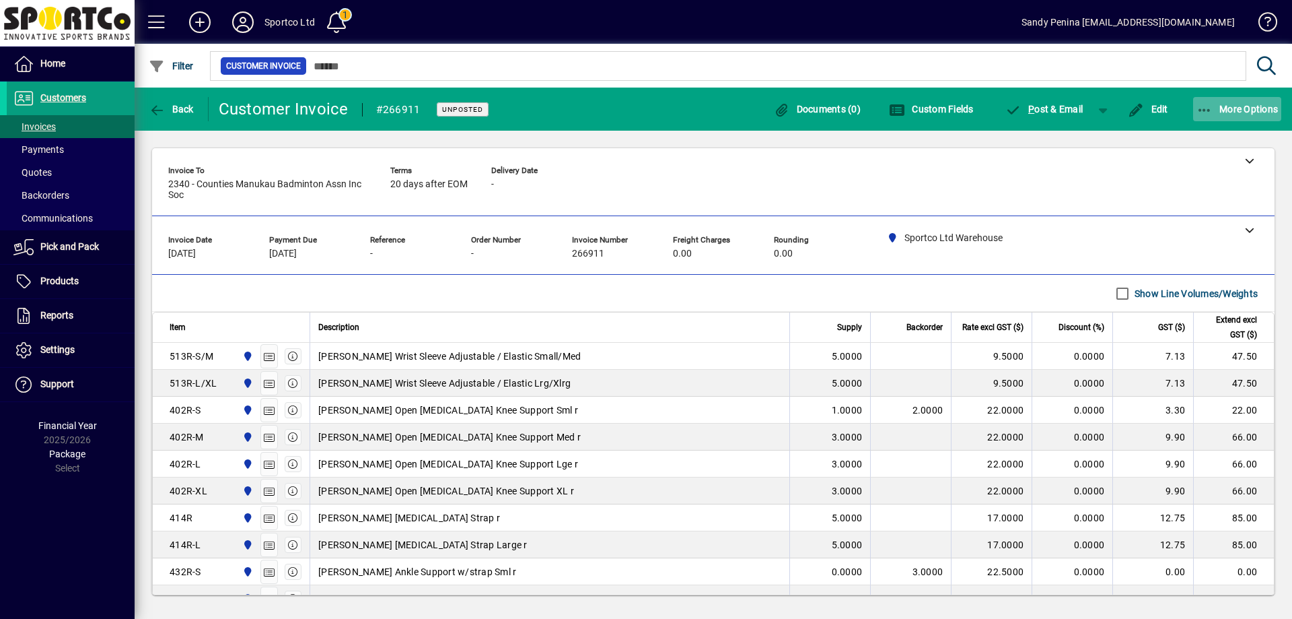
click at [1258, 110] on span "More Options" at bounding box center [1238, 109] width 82 height 11
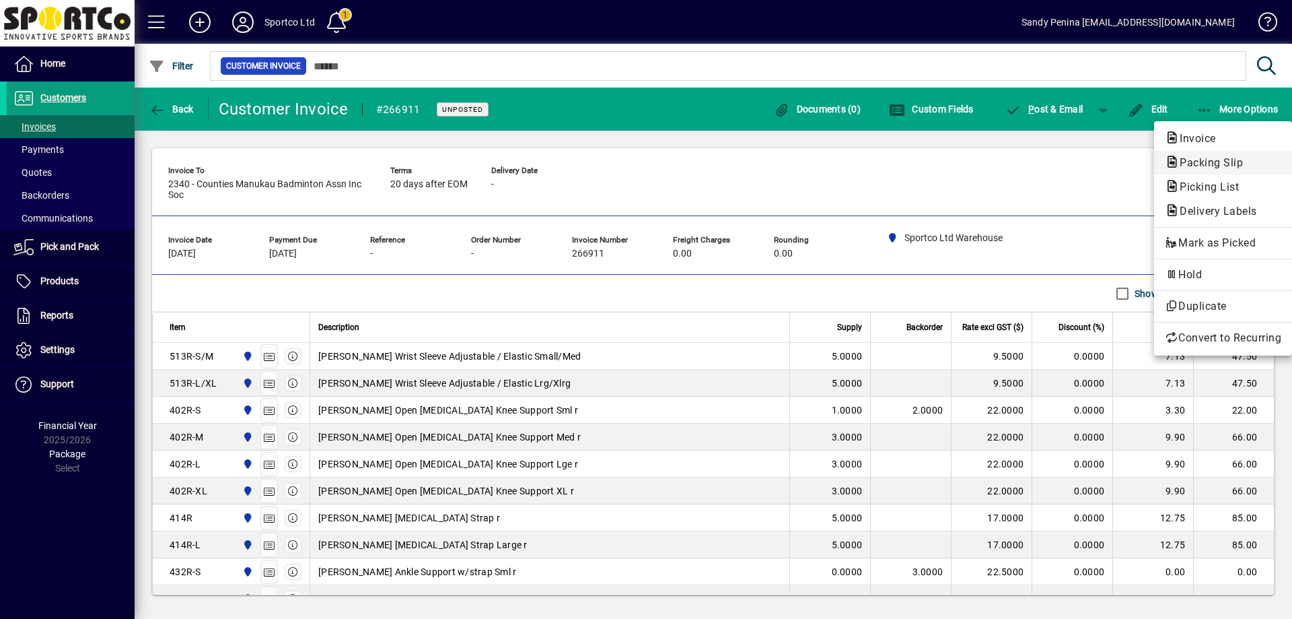
click at [1218, 161] on span "Packing Slip" at bounding box center [1207, 162] width 85 height 13
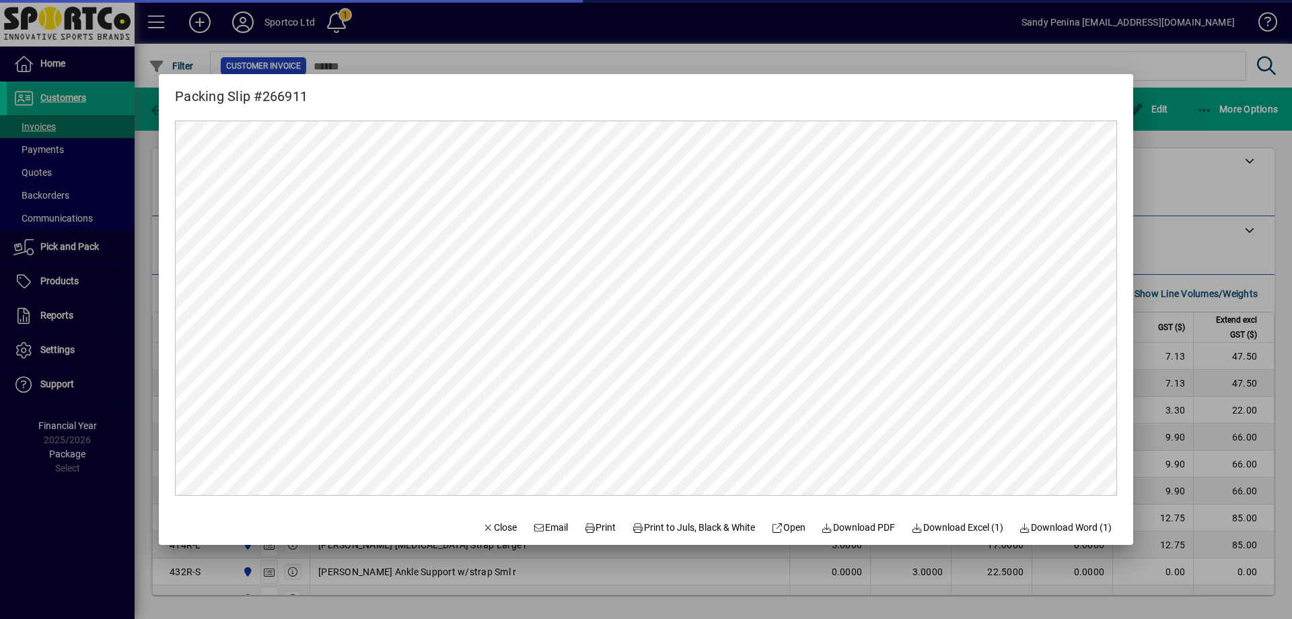
scroll to position [0, 0]
click at [595, 532] on span "Print" at bounding box center [600, 527] width 32 height 14
click at [493, 528] on span "Close" at bounding box center [500, 527] width 35 height 14
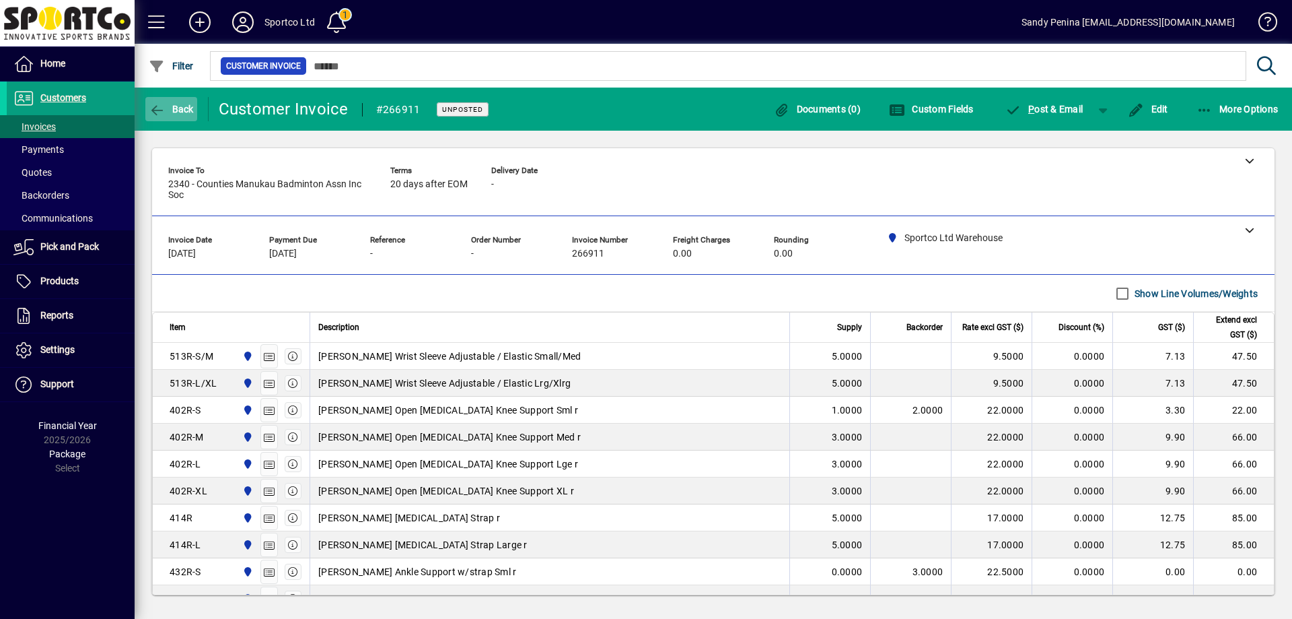
click at [150, 110] on icon "button" at bounding box center [157, 110] width 17 height 13
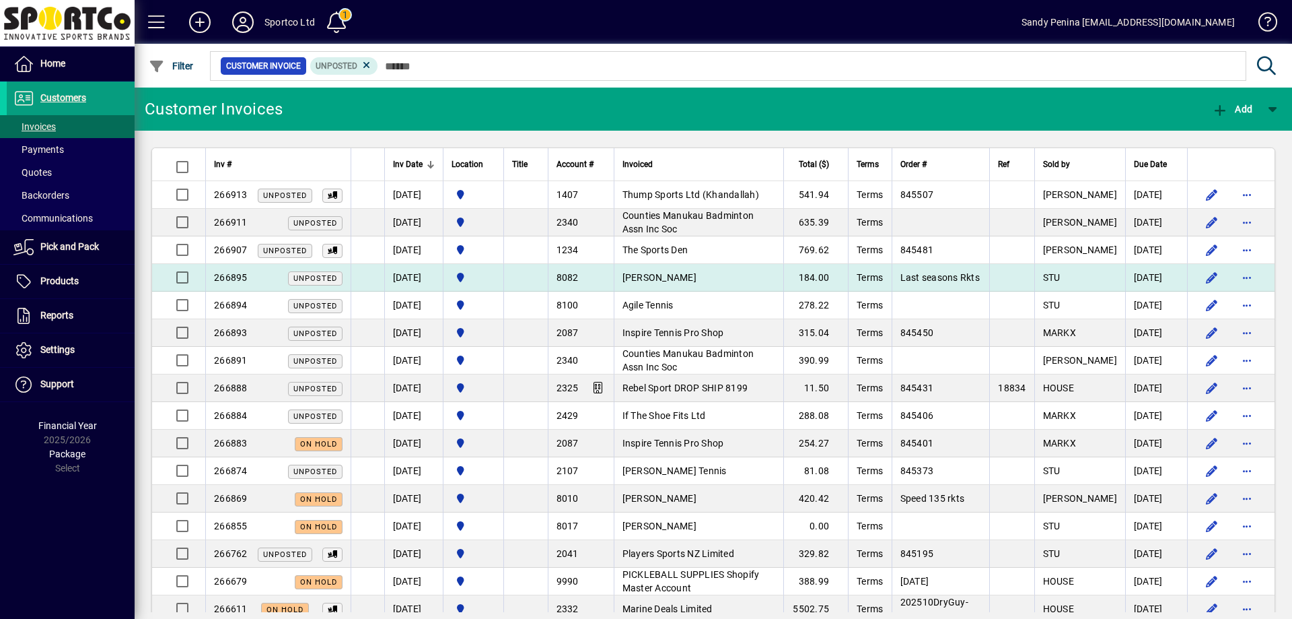
click at [687, 275] on span "[PERSON_NAME]" at bounding box center [660, 277] width 74 height 11
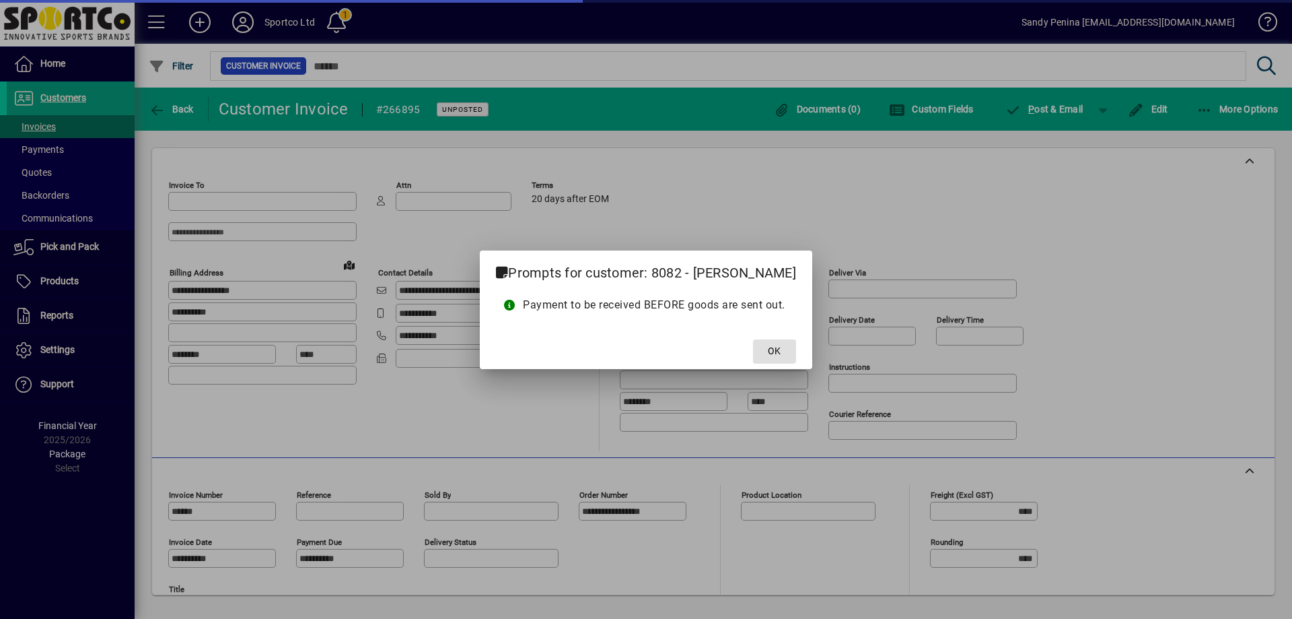
type input "**********"
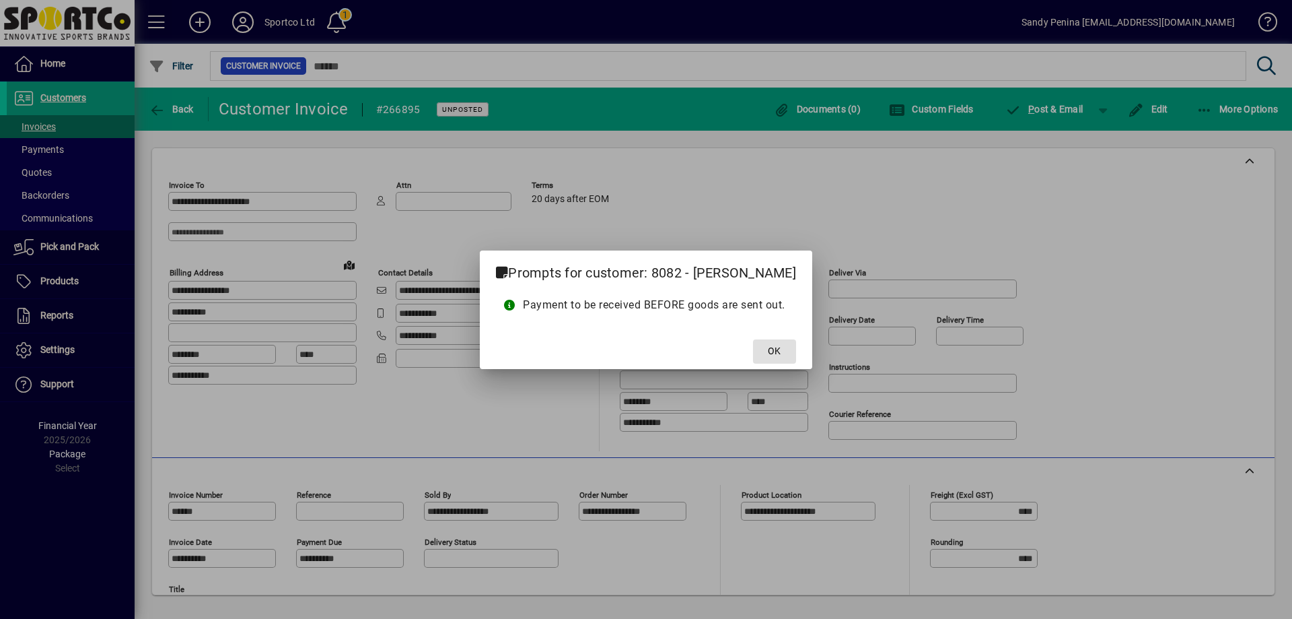
click at [774, 340] on span at bounding box center [774, 351] width 43 height 32
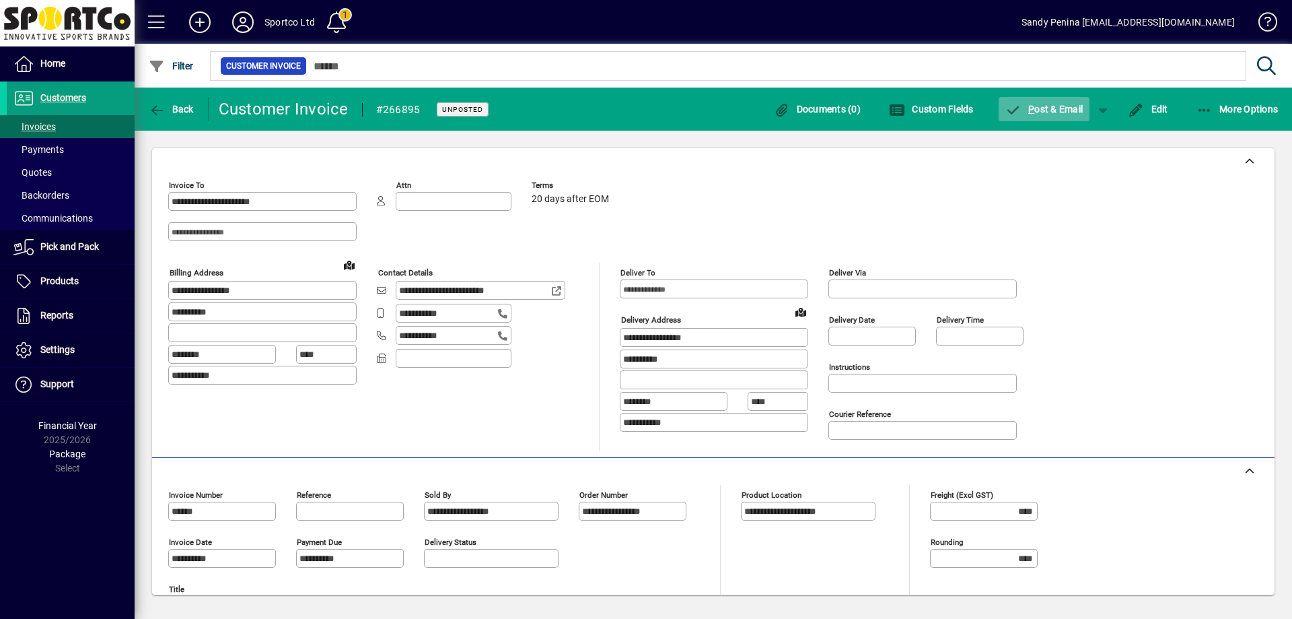
click at [1052, 112] on span "P ost & Email" at bounding box center [1045, 109] width 78 height 11
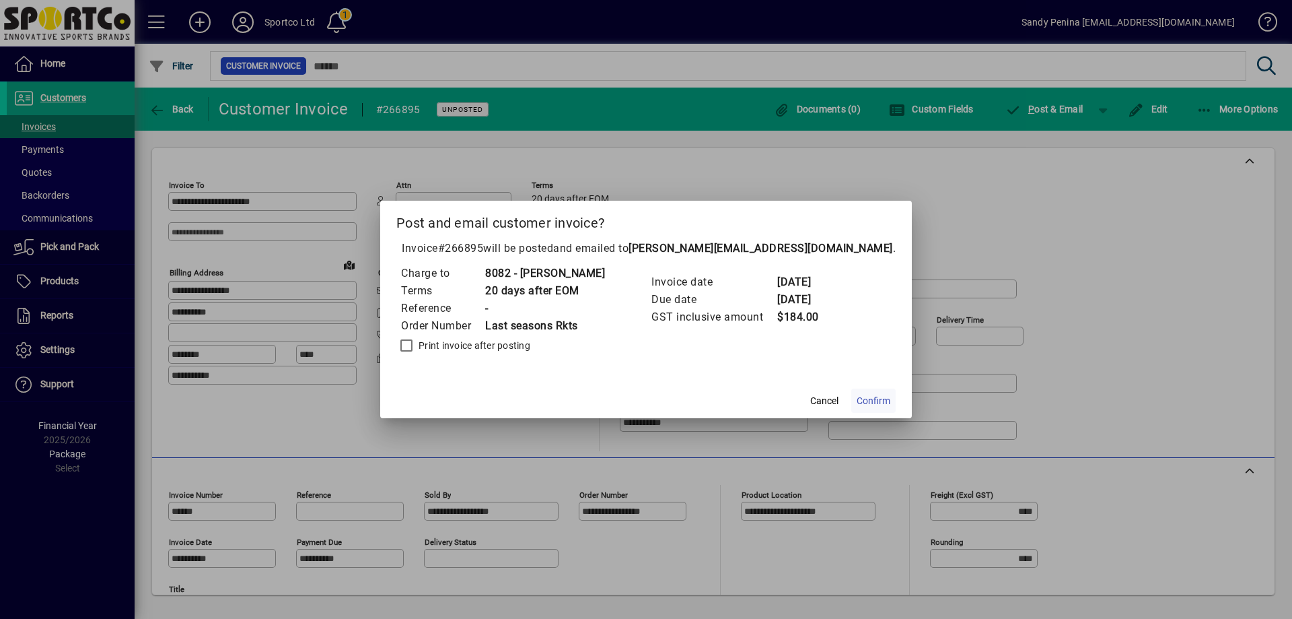
click at [857, 398] on span "Confirm" at bounding box center [874, 401] width 34 height 14
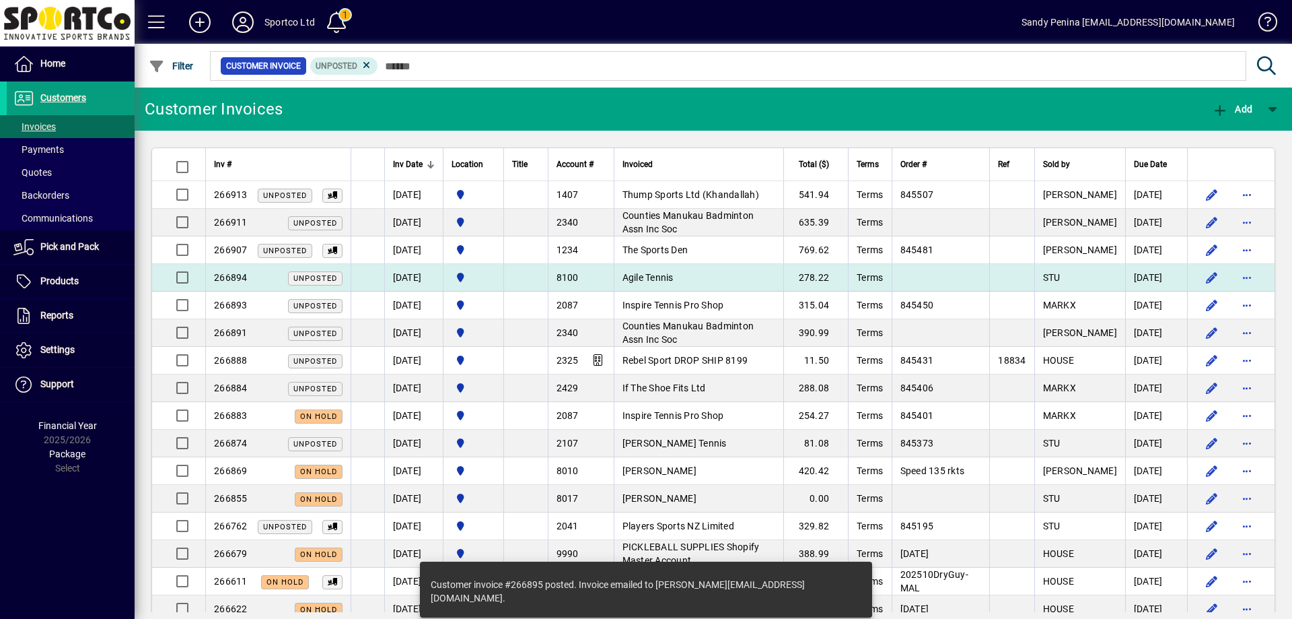
click at [674, 276] on span "Agile Tennis" at bounding box center [648, 277] width 51 height 11
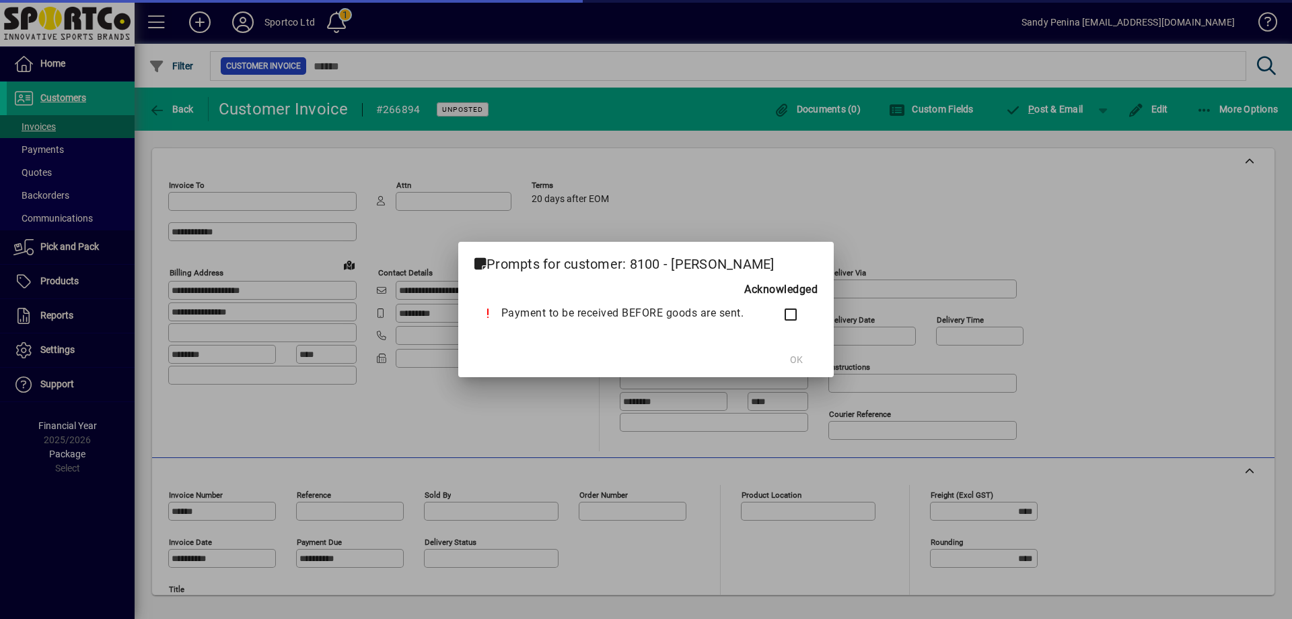
type input "**********"
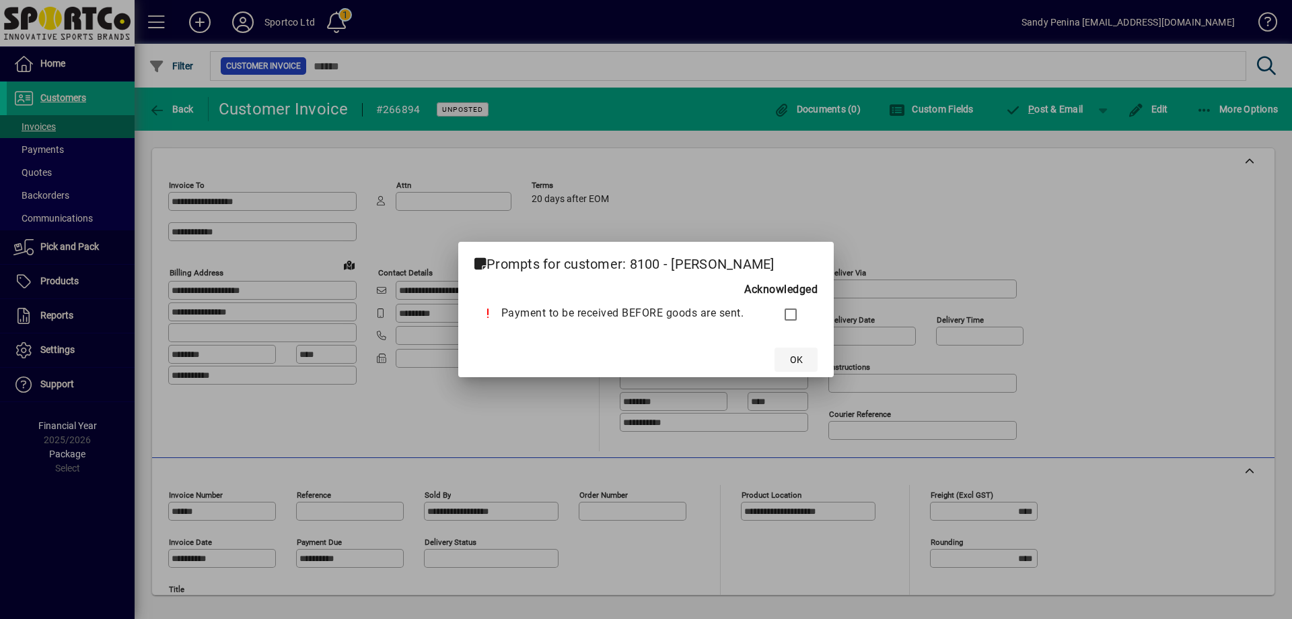
click at [810, 359] on span at bounding box center [796, 359] width 43 height 32
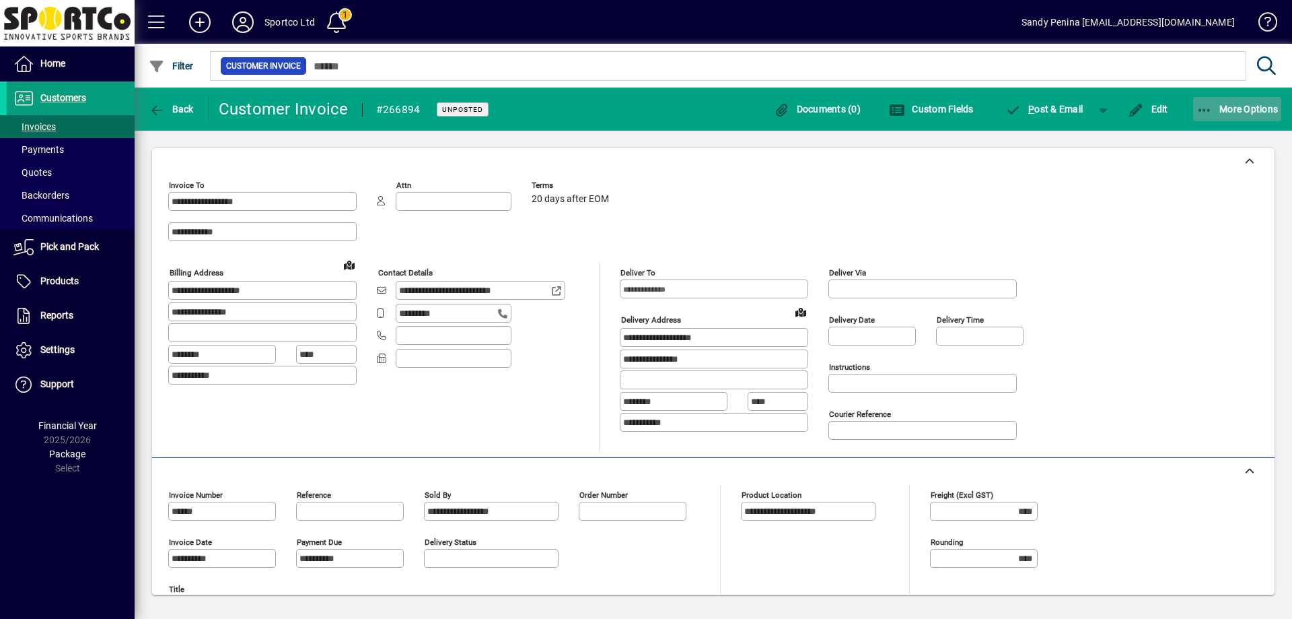
click at [1224, 115] on span "button" at bounding box center [1237, 109] width 89 height 32
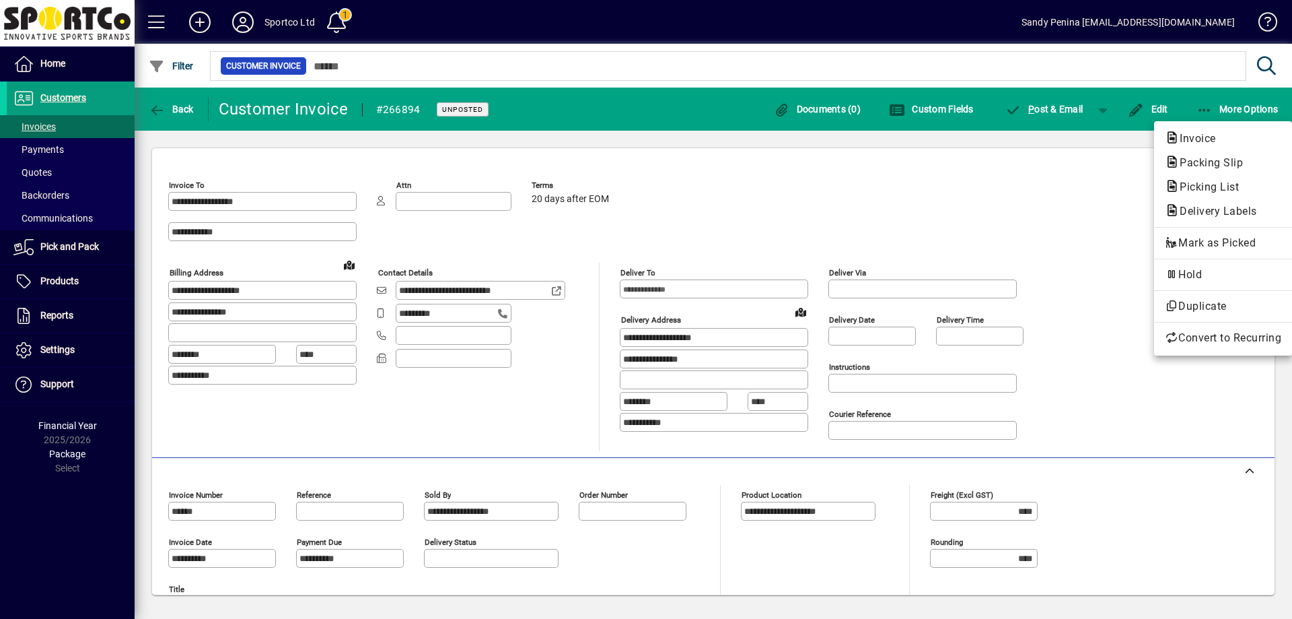
click at [1037, 194] on div at bounding box center [646, 309] width 1292 height 619
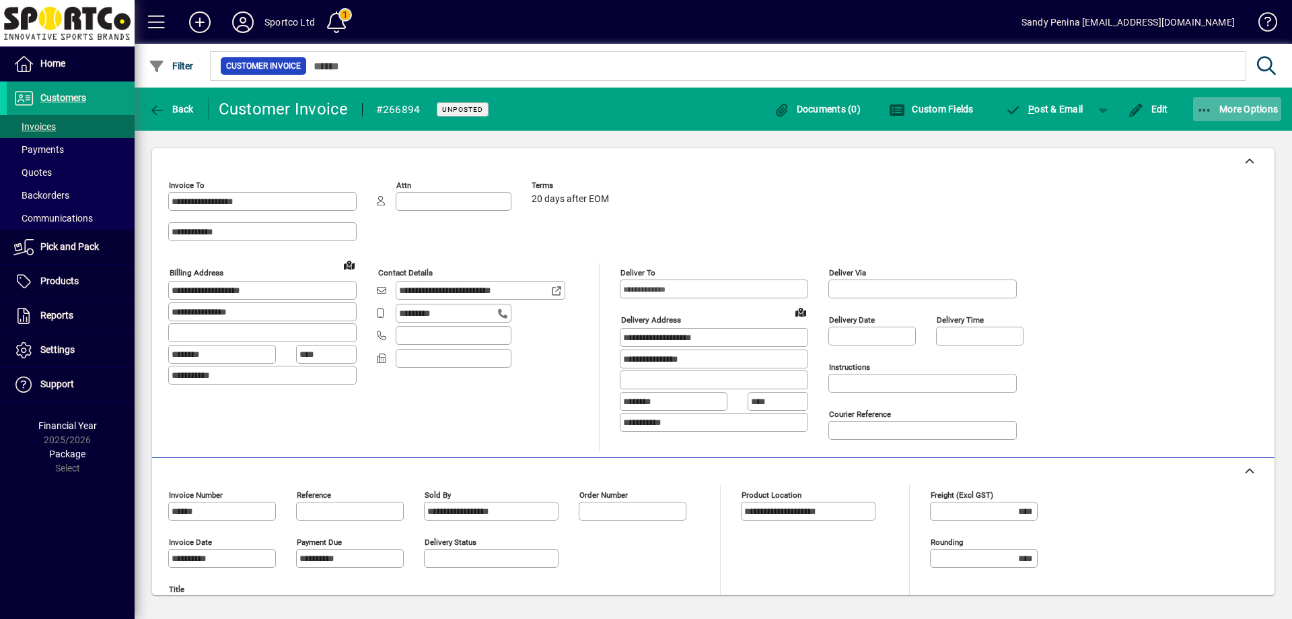
click at [1233, 116] on span "button" at bounding box center [1237, 109] width 89 height 32
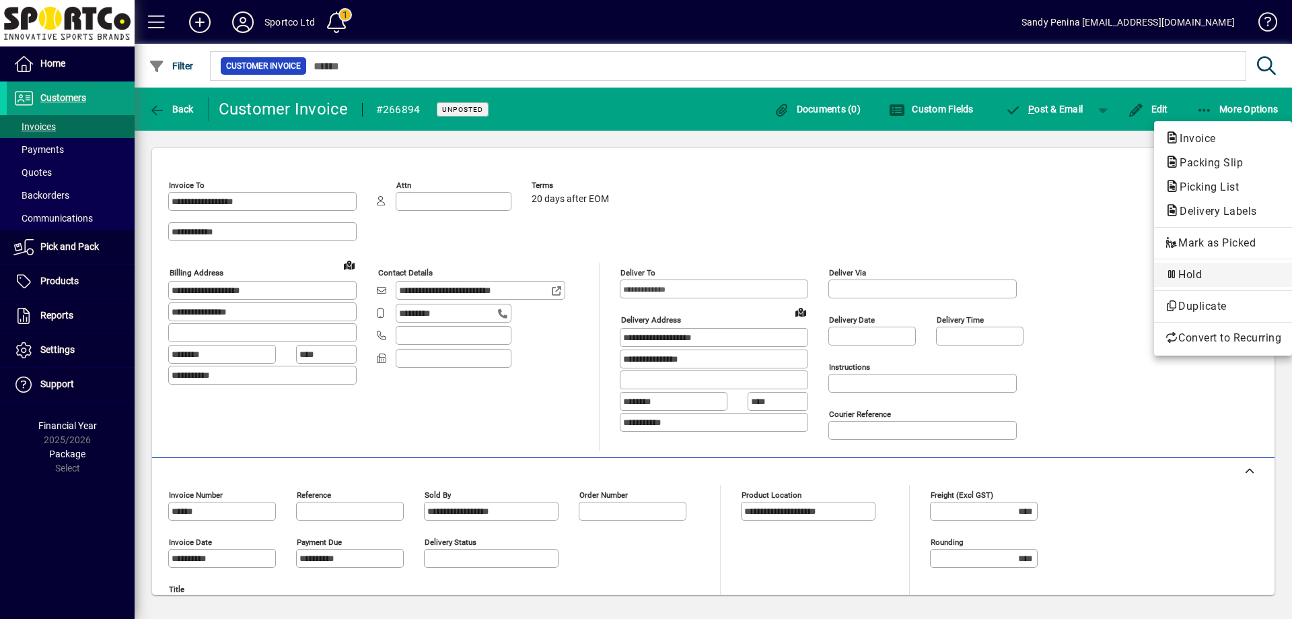
click at [1199, 273] on span "Hold" at bounding box center [1223, 275] width 116 height 16
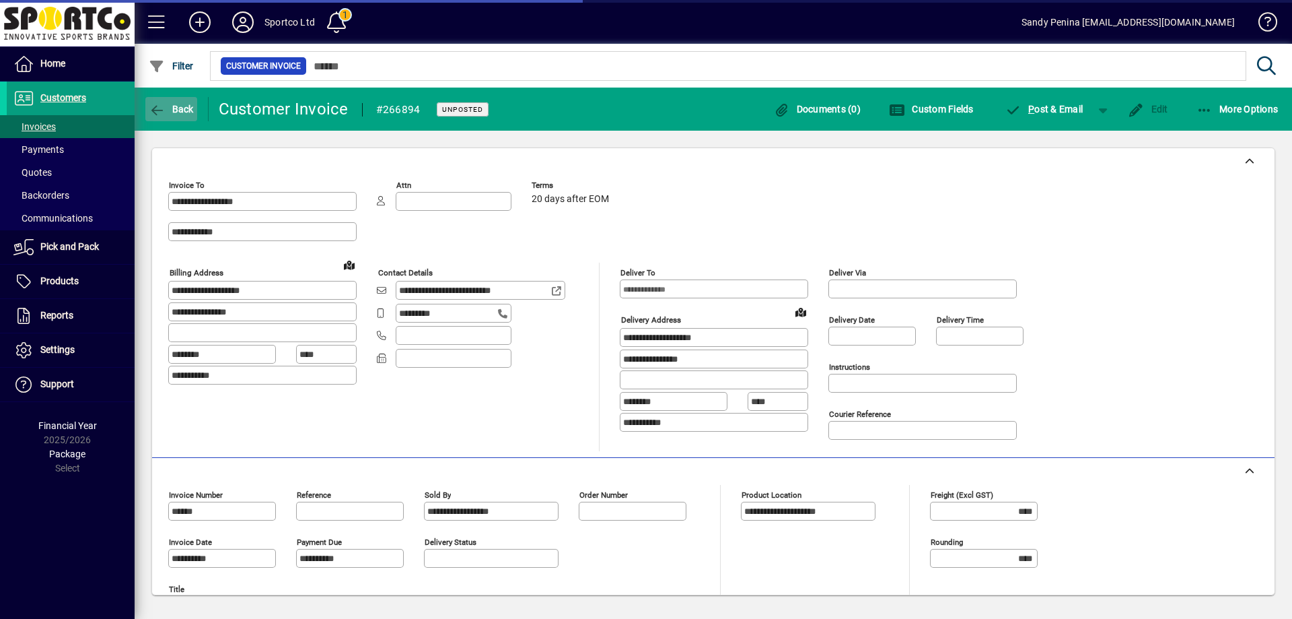
click at [176, 109] on span "Back" at bounding box center [171, 109] width 45 height 11
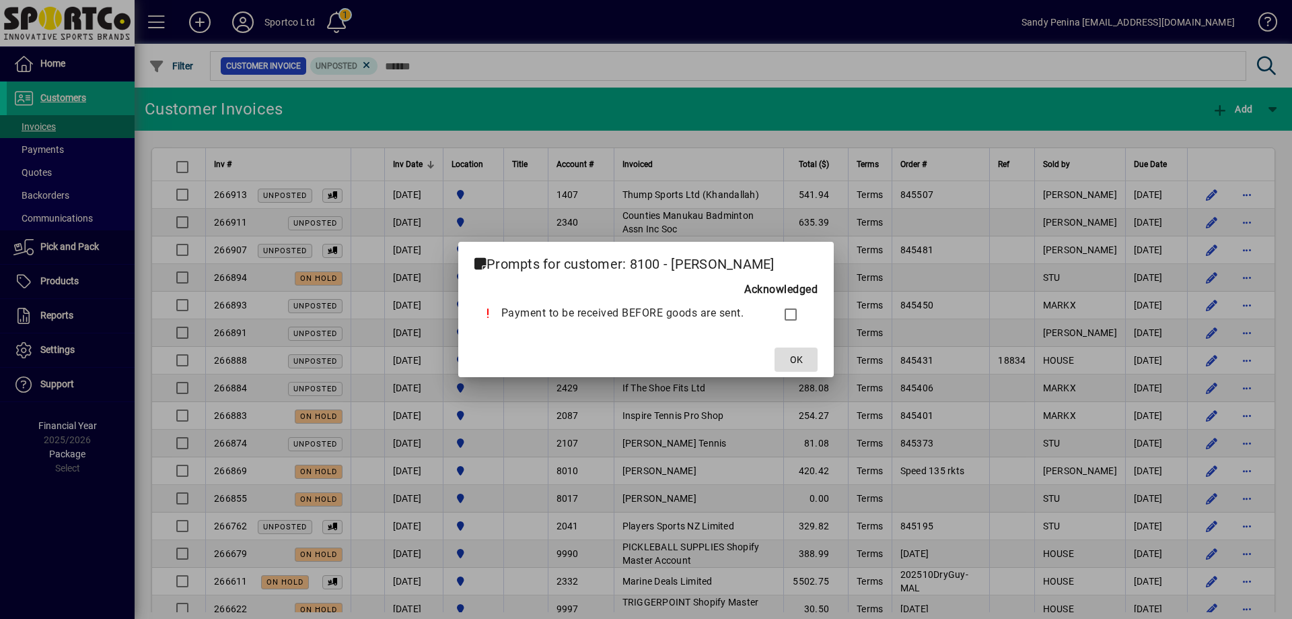
click at [800, 365] on span "OK" at bounding box center [796, 360] width 13 height 14
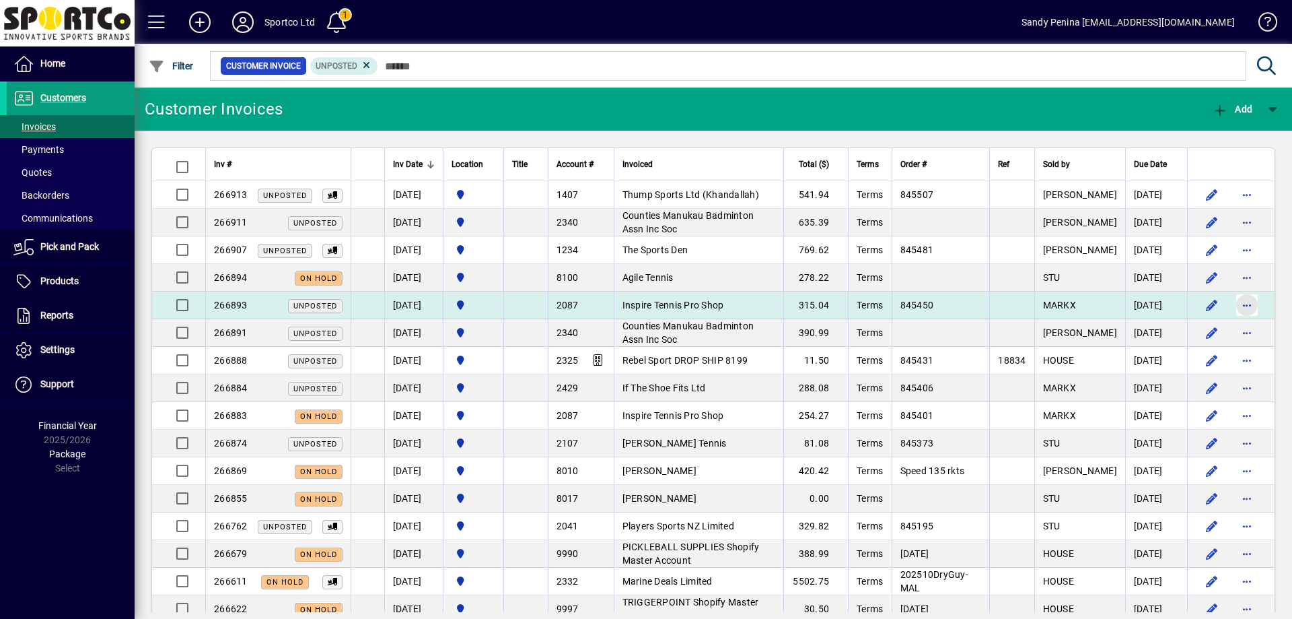
click at [1238, 307] on span "button" at bounding box center [1247, 305] width 32 height 32
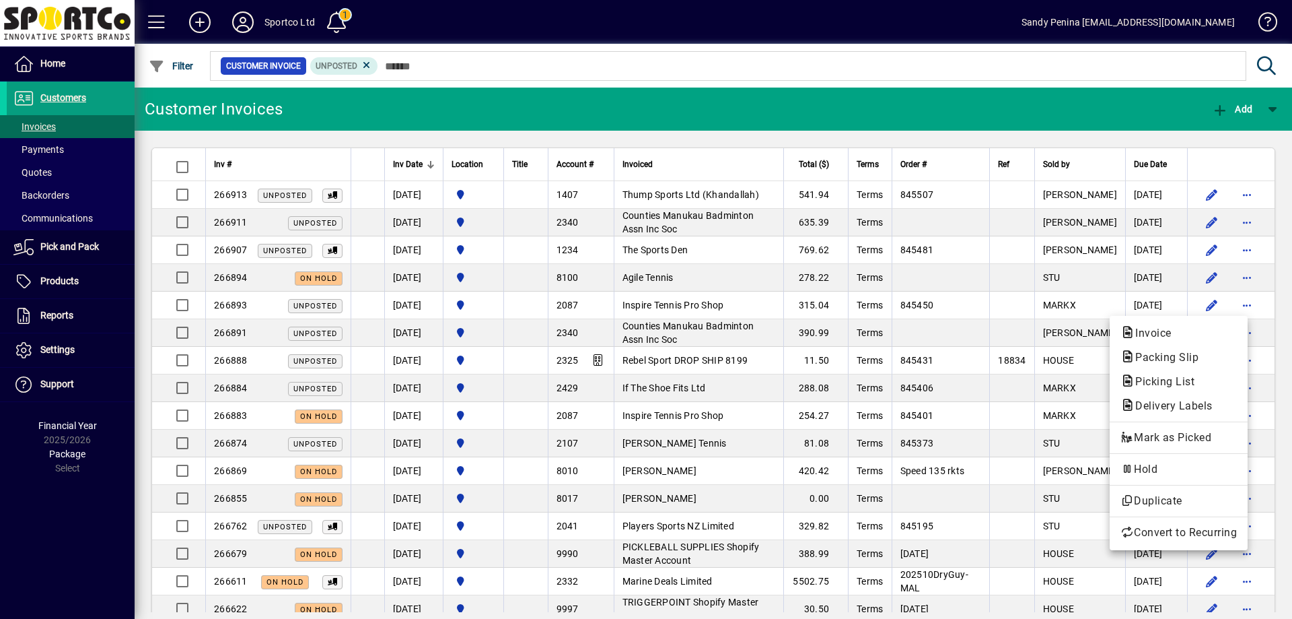
click at [717, 307] on div at bounding box center [646, 309] width 1292 height 619
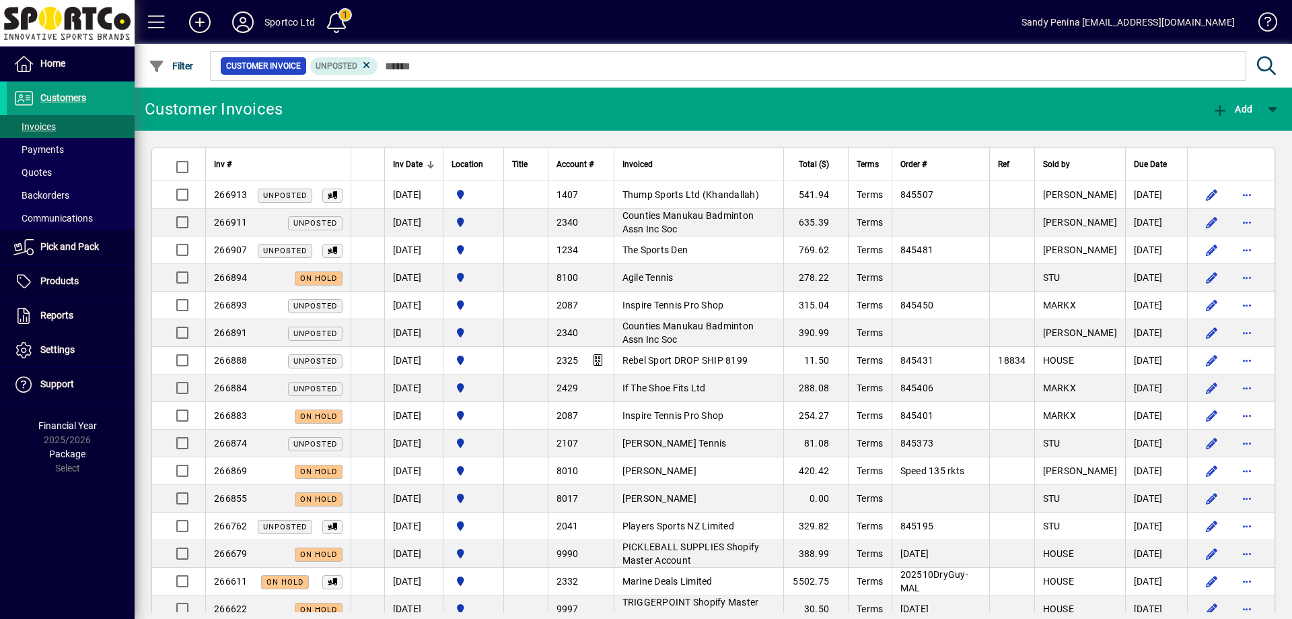
click at [717, 307] on span "Inspire Tennis Pro Shop" at bounding box center [674, 305] width 102 height 11
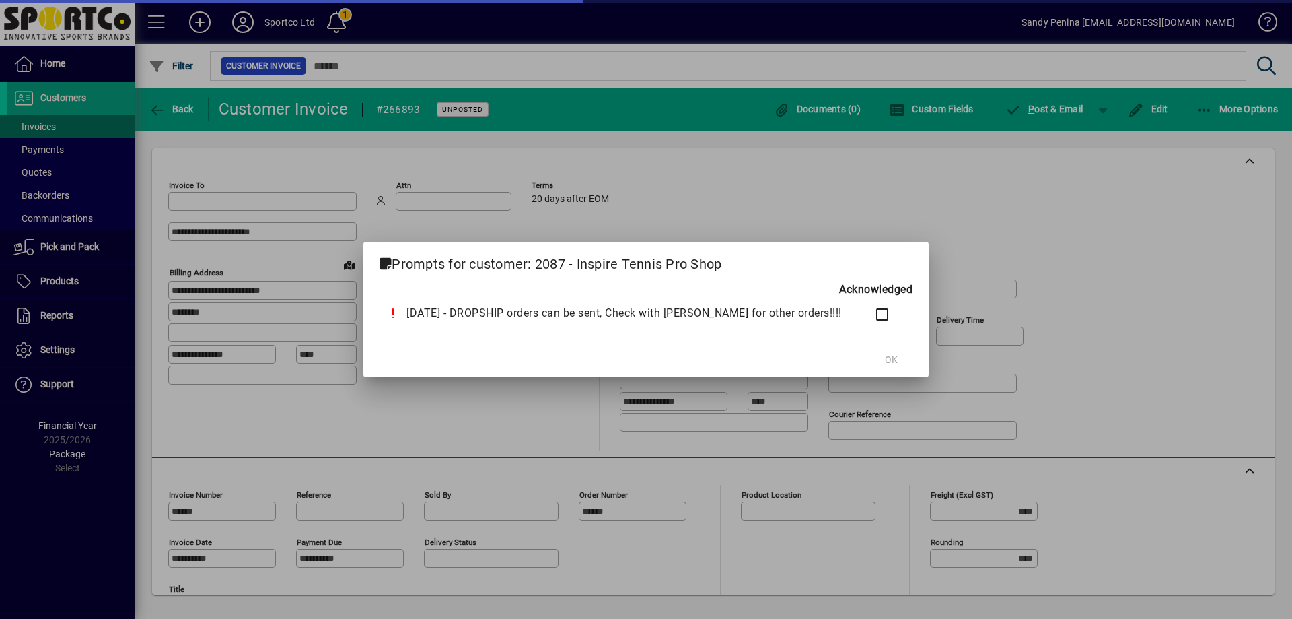
type input "**********"
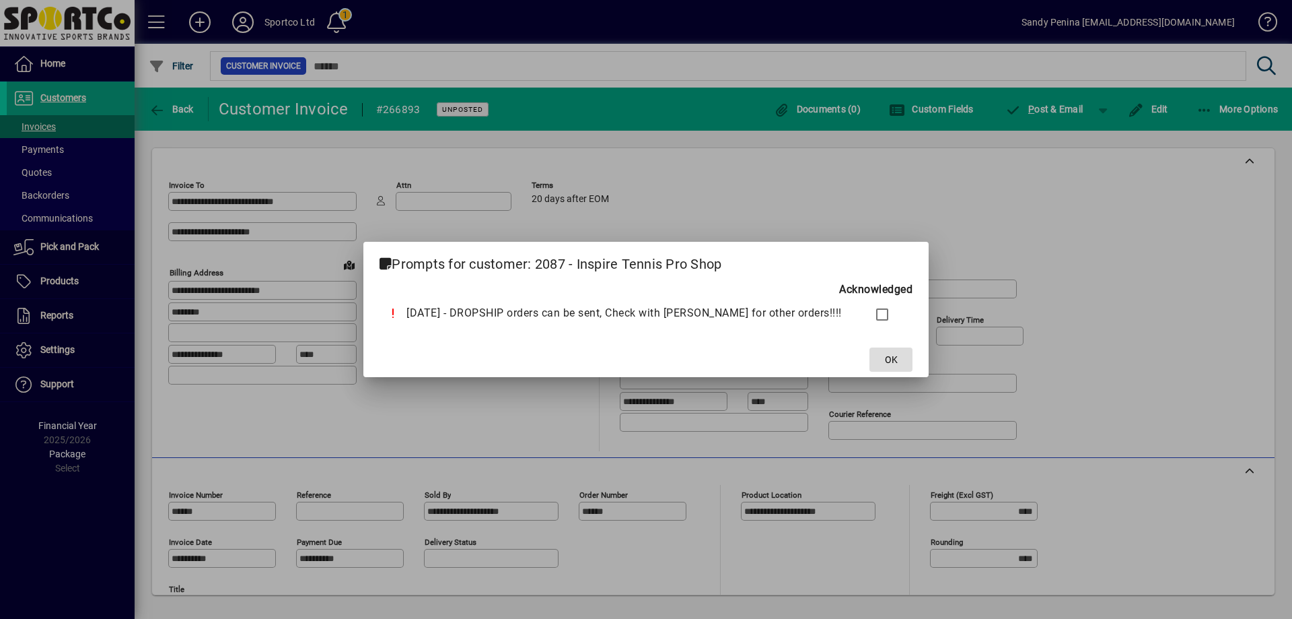
click at [885, 355] on span "OK" at bounding box center [891, 360] width 13 height 14
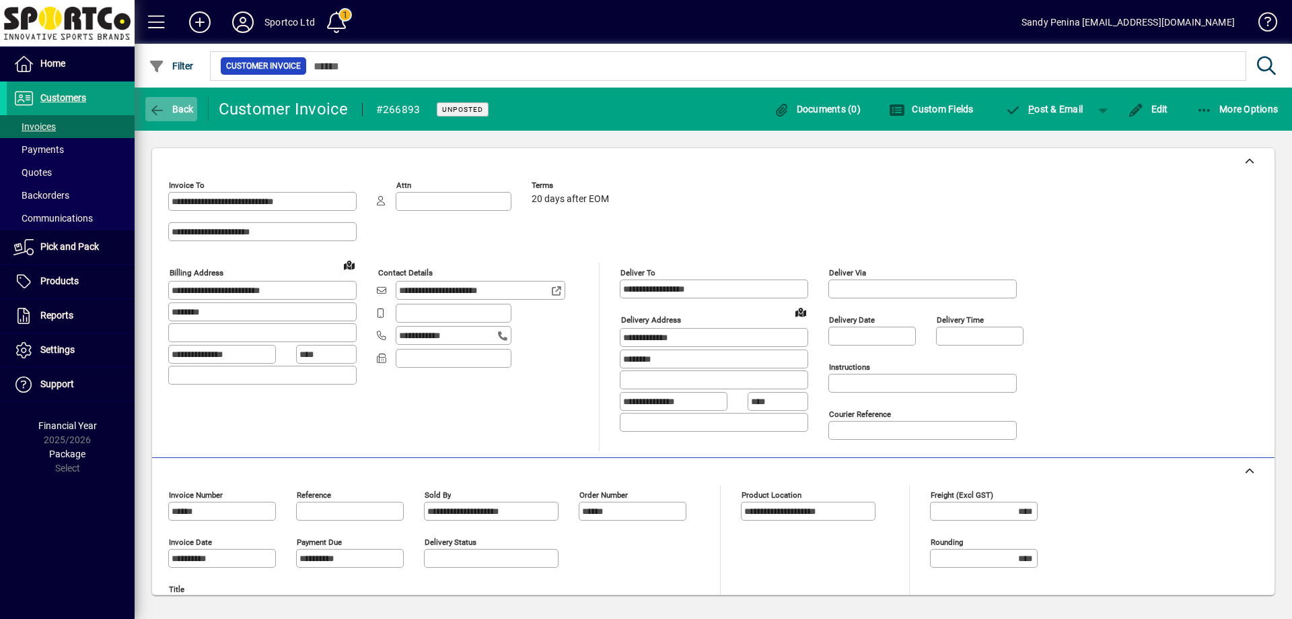
click at [186, 112] on span "Back" at bounding box center [171, 109] width 45 height 11
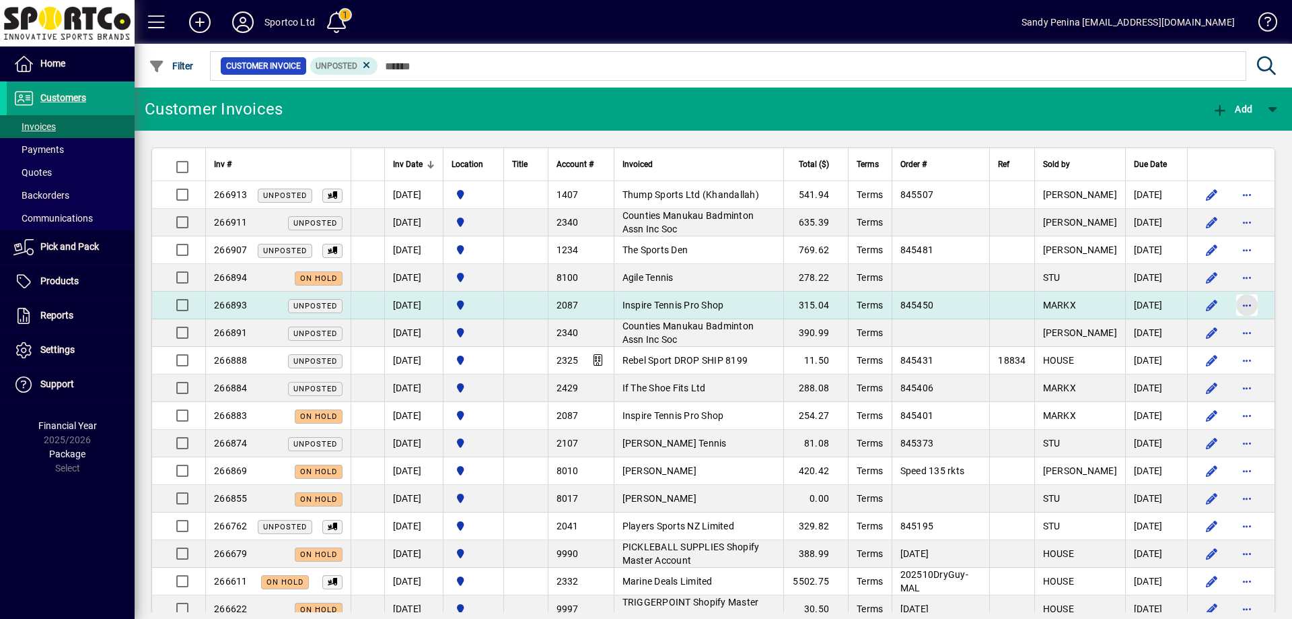
click at [1237, 302] on span "button" at bounding box center [1247, 305] width 32 height 32
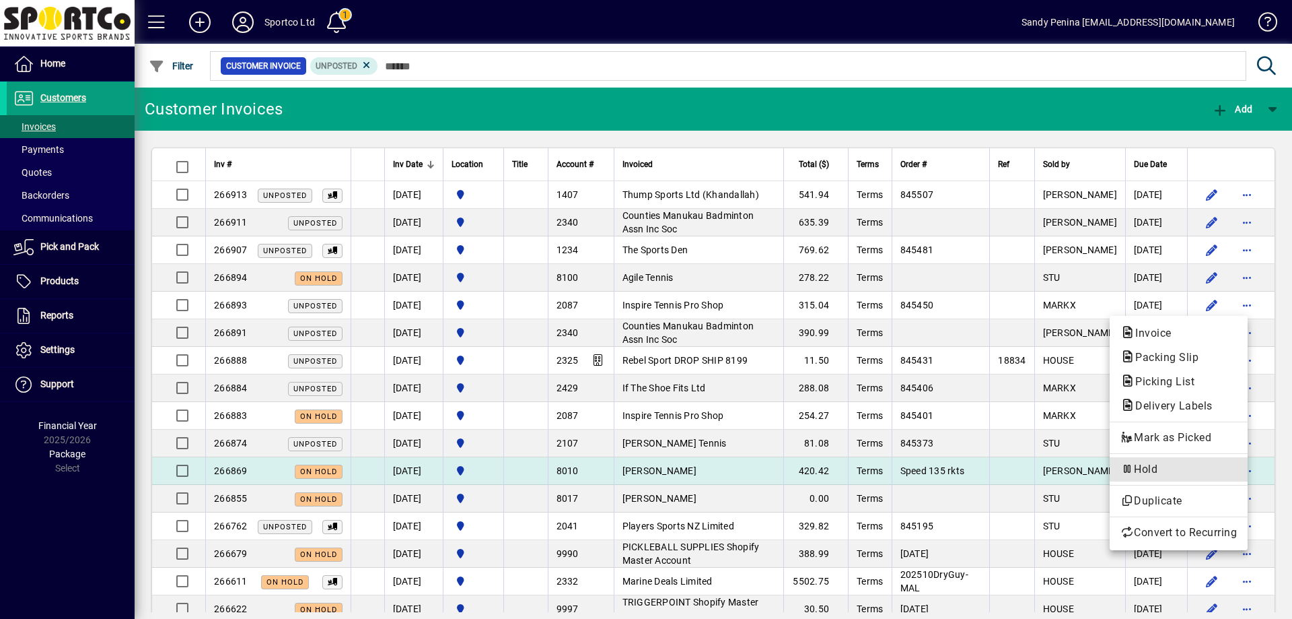
drag, startPoint x: 1147, startPoint y: 473, endPoint x: 1153, endPoint y: 458, distance: 16.6
click at [1150, 463] on span "Hold" at bounding box center [1179, 469] width 116 height 16
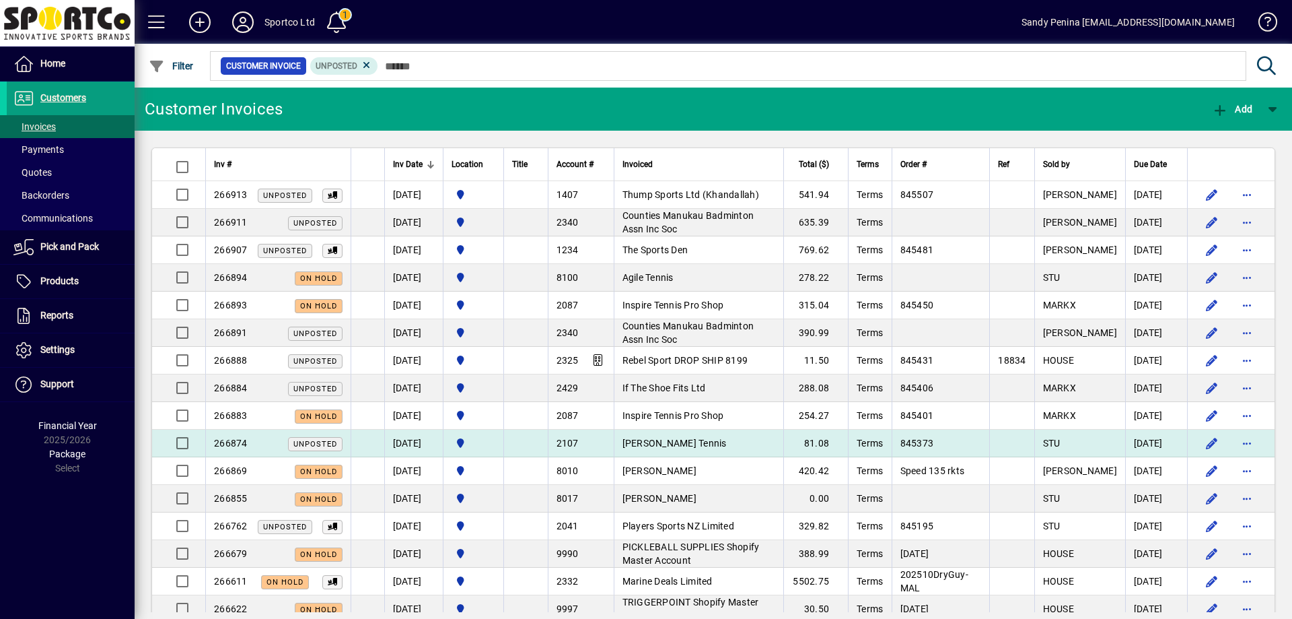
click at [690, 443] on span "[PERSON_NAME] Tennis" at bounding box center [675, 443] width 104 height 11
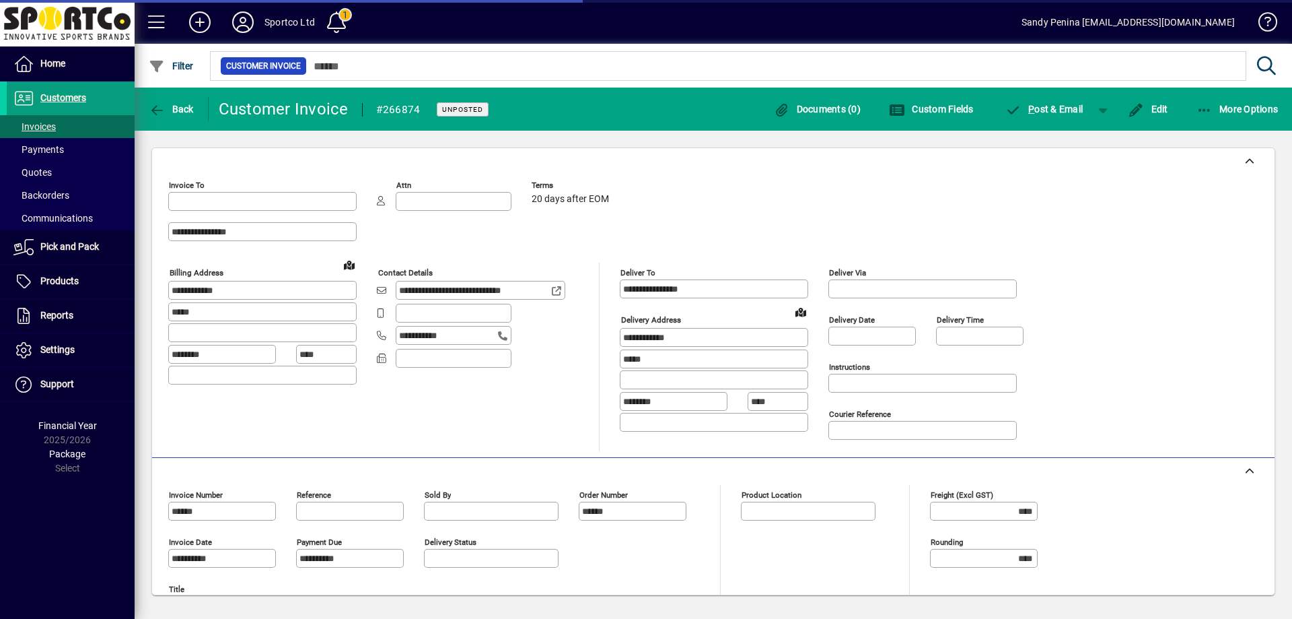
type input "**********"
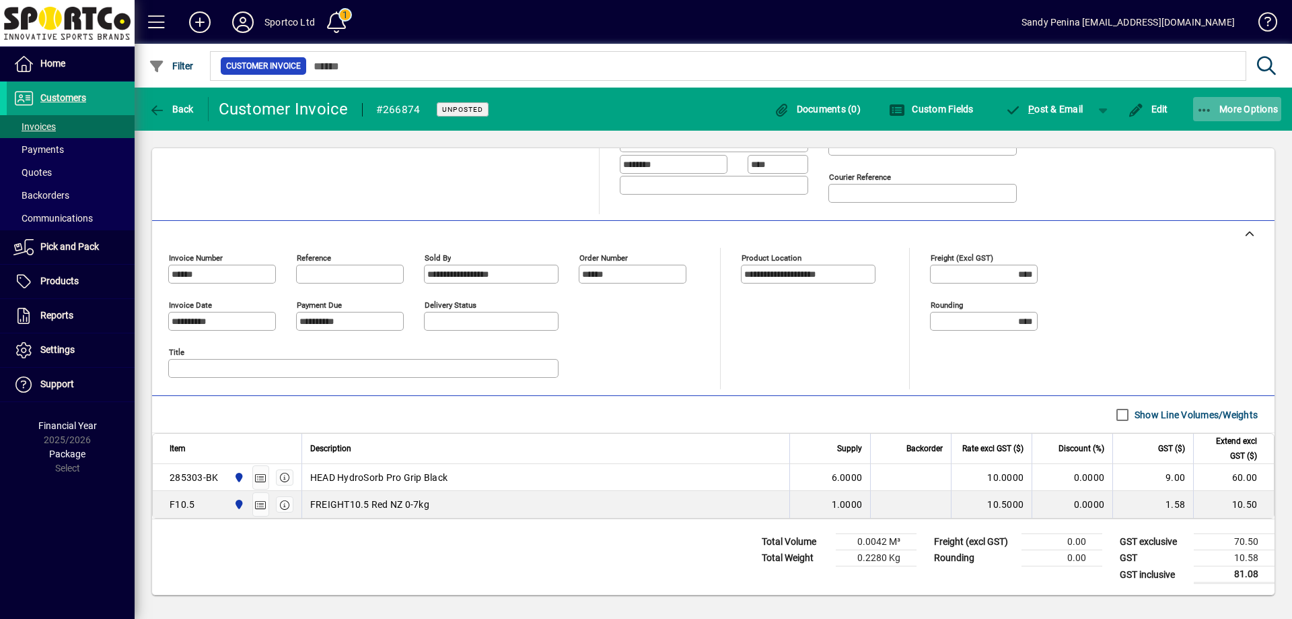
click at [1228, 112] on span "More Options" at bounding box center [1238, 109] width 82 height 11
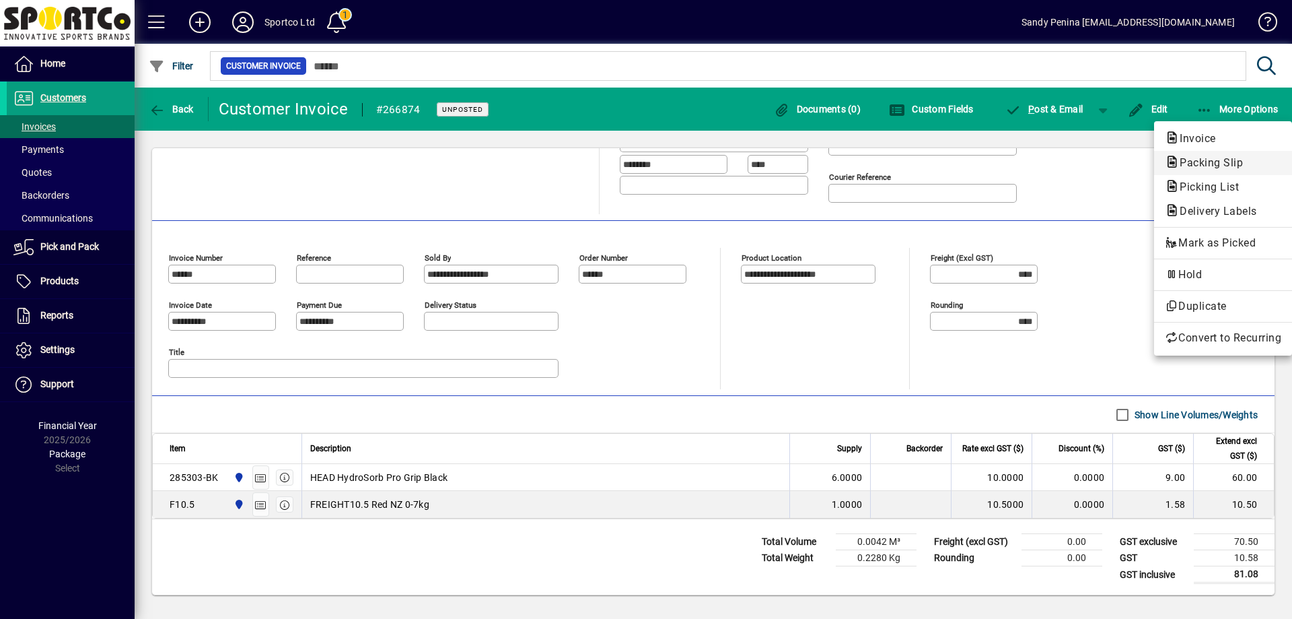
click at [1210, 166] on span "Packing Slip" at bounding box center [1207, 162] width 85 height 13
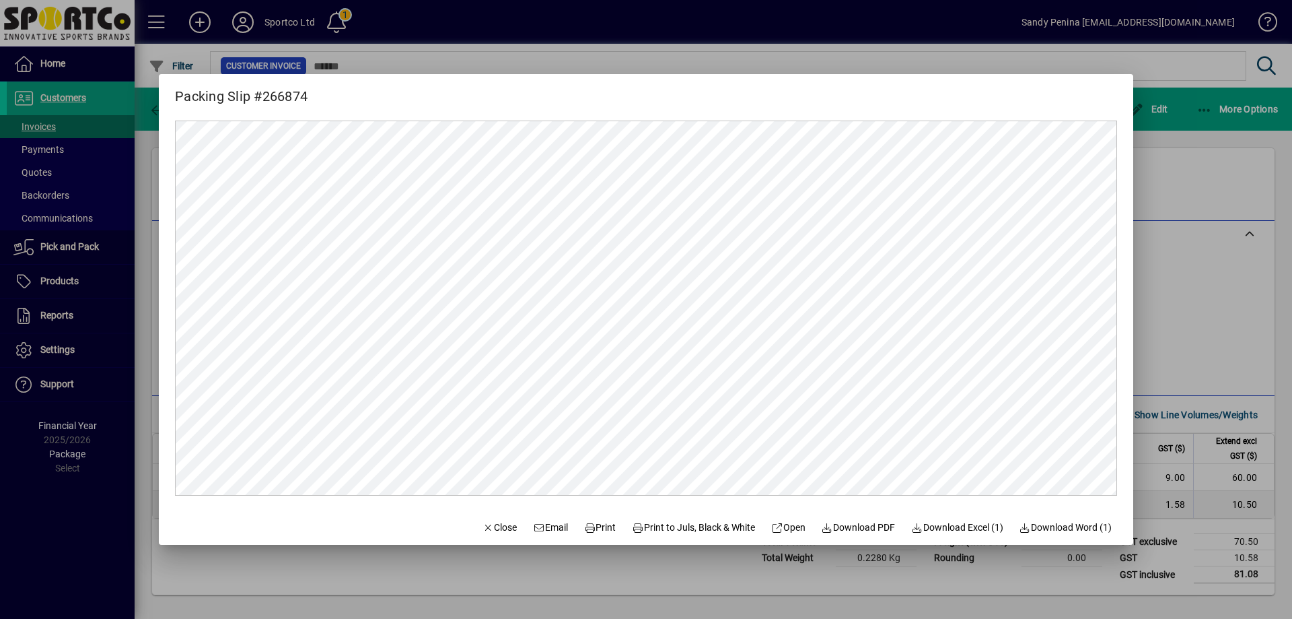
scroll to position [0, 0]
click at [594, 522] on span "Print" at bounding box center [600, 527] width 32 height 14
click at [487, 526] on span "Close" at bounding box center [500, 527] width 35 height 14
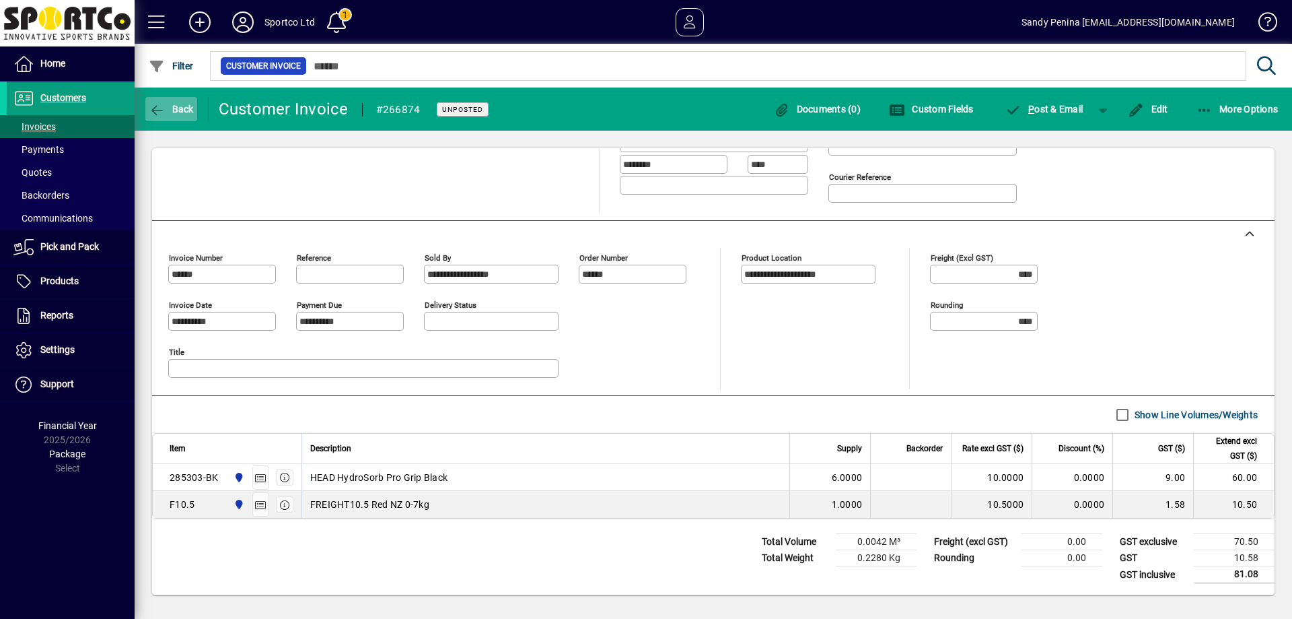
click at [179, 98] on span "button" at bounding box center [171, 109] width 52 height 32
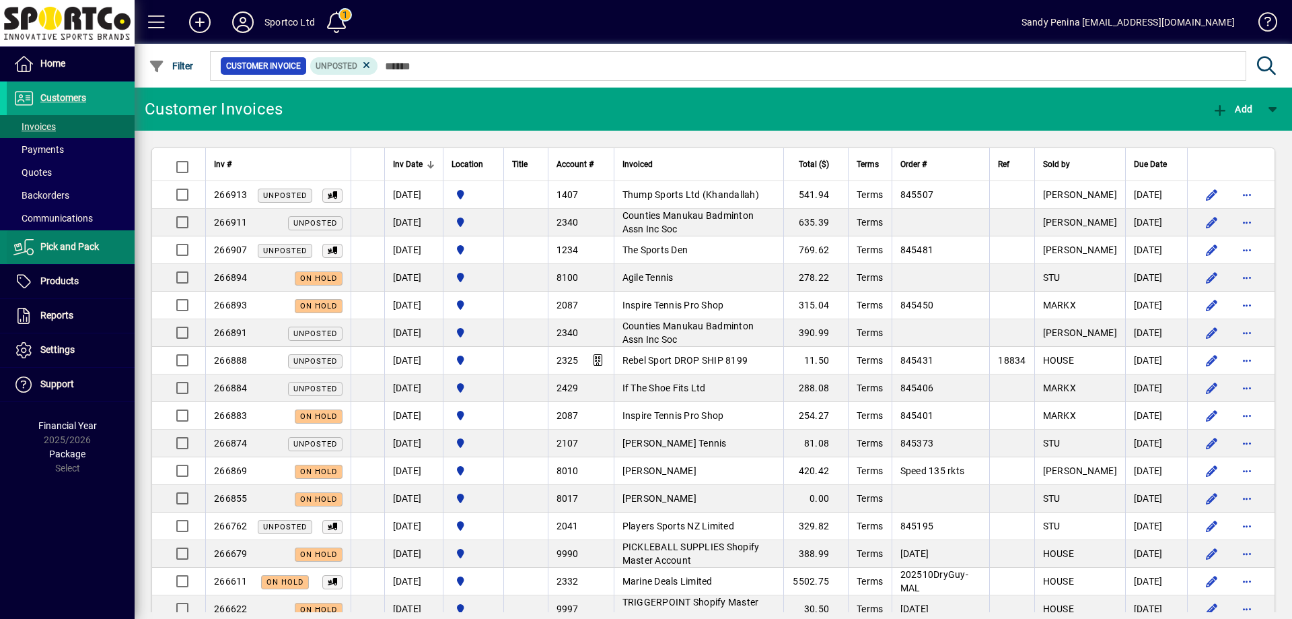
click at [84, 247] on span "Pick and Pack" at bounding box center [69, 246] width 59 height 11
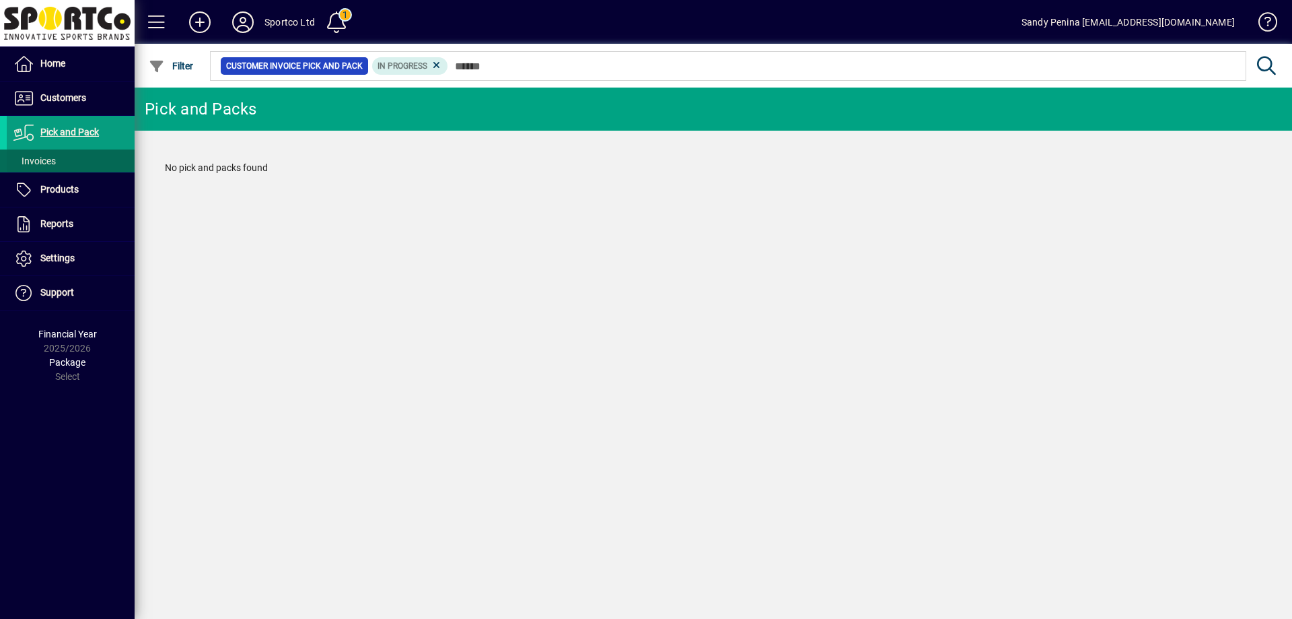
click at [62, 161] on span at bounding box center [71, 161] width 128 height 32
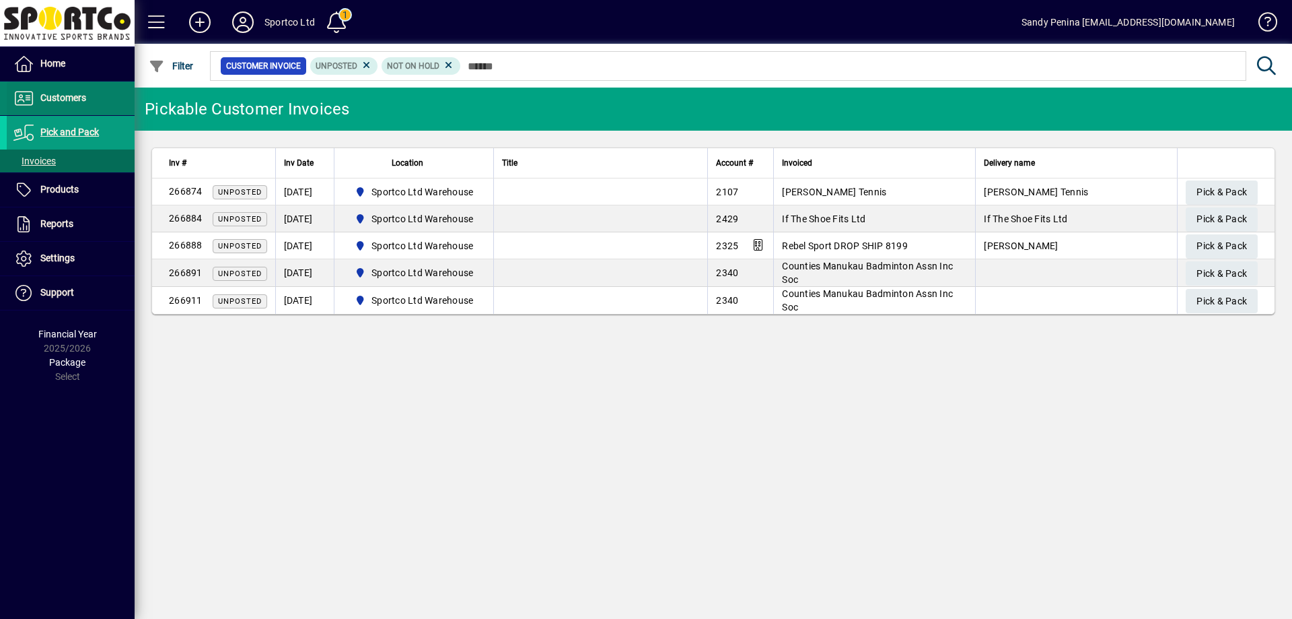
click at [73, 98] on span "Customers" at bounding box center [63, 97] width 46 height 11
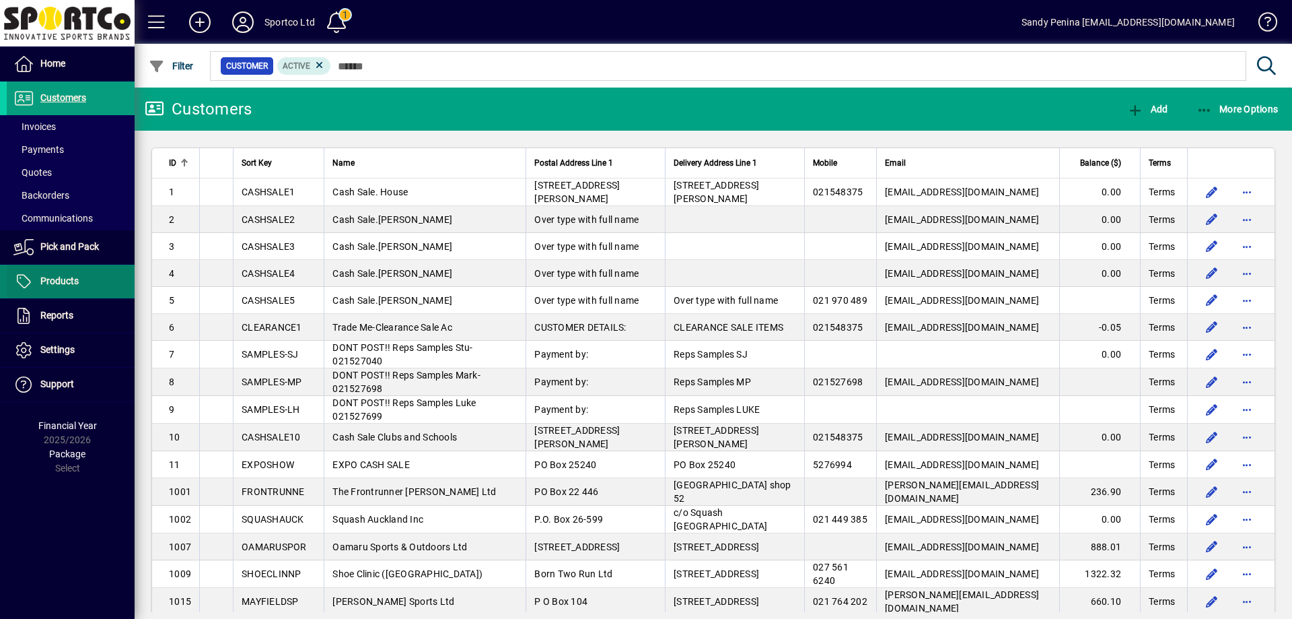
click at [72, 279] on span "Products" at bounding box center [59, 280] width 38 height 11
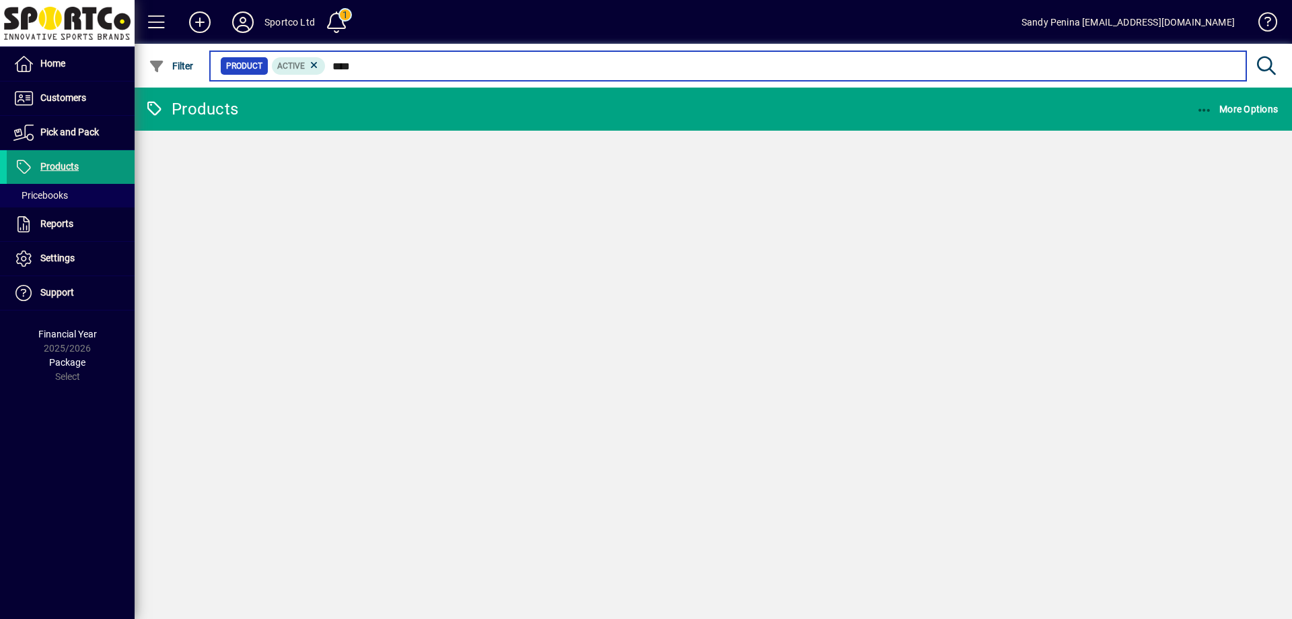
type input "*****"
